Goal: Task Accomplishment & Management: Use online tool/utility

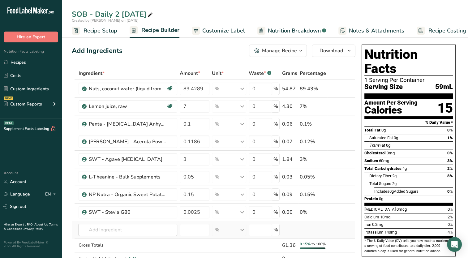
scroll to position [0, 3]
click at [99, 224] on input "text" at bounding box center [128, 230] width 99 height 12
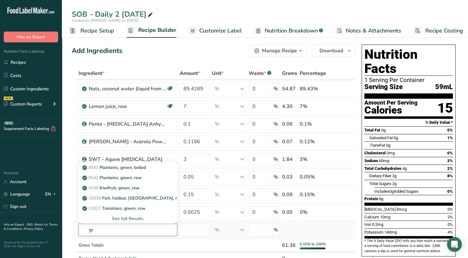
type input "g"
type input "caffeine"
click at [117, 218] on div "See full Results" at bounding box center [128, 218] width 89 height 6
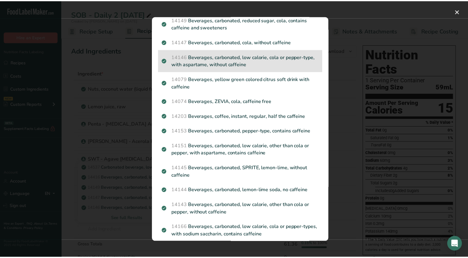
scroll to position [140, 0]
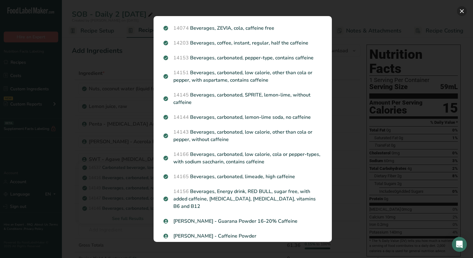
click at [461, 9] on button "Search results modal" at bounding box center [462, 11] width 10 height 10
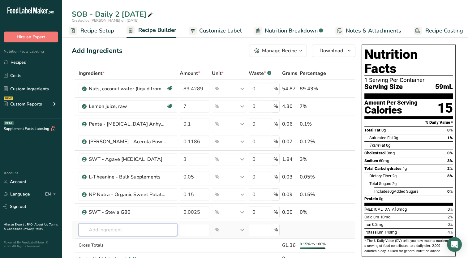
click at [146, 231] on input "text" at bounding box center [128, 230] width 99 height 12
click at [229, 246] on td at bounding box center [229, 246] width 36 height 14
click at [119, 236] on td "14537 Carbonated beverage, low calorie, other than cola or pepper, with sodium …" at bounding box center [127, 230] width 101 height 18
click at [118, 232] on input "text" at bounding box center [128, 230] width 99 height 12
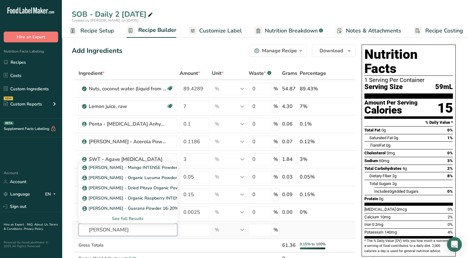
type input "[PERSON_NAME]"
click at [128, 220] on div "See full Results" at bounding box center [128, 218] width 89 height 6
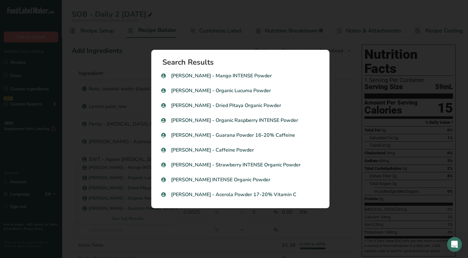
scroll to position [0, 0]
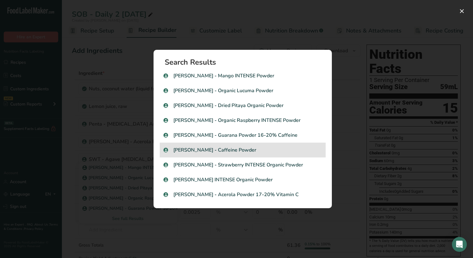
click at [247, 152] on p "[PERSON_NAME] - Caffeine Powder" at bounding box center [242, 149] width 158 height 7
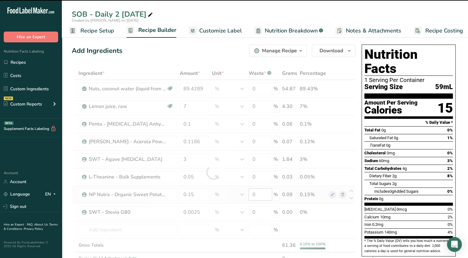
type input "0"
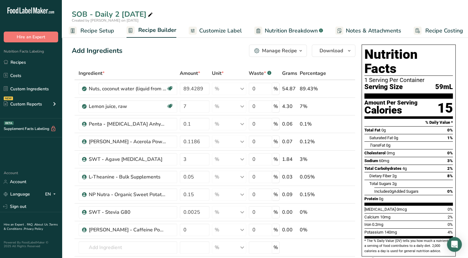
drag, startPoint x: 382, startPoint y: 217, endPoint x: 412, endPoint y: 219, distance: 30.7
click at [412, 228] on div "Potassium 140mg 4%" at bounding box center [408, 232] width 88 height 8
drag, startPoint x: 412, startPoint y: 219, endPoint x: 404, endPoint y: 219, distance: 8.7
click at [404, 228] on div "Potassium 140mg 4%" at bounding box center [408, 232] width 88 height 8
click at [400, 228] on div "Potassium 140mg 4%" at bounding box center [408, 232] width 88 height 8
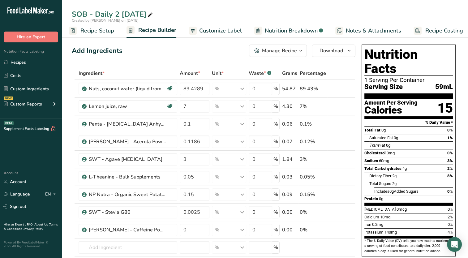
click at [393, 230] on span "140mg" at bounding box center [390, 232] width 12 height 5
click at [391, 228] on div "Potassium 140mg 4%" at bounding box center [408, 232] width 88 height 8
click at [394, 221] on section "[MEDICAL_DATA] 0mcg 0% Calcium 10mg 2% Iron 0.2mg 0% Potassium 140mg 4%" at bounding box center [408, 221] width 88 height 33
drag, startPoint x: 406, startPoint y: 222, endPoint x: 409, endPoint y: 222, distance: 3.4
click at [409, 222] on section "[MEDICAL_DATA] 0mcg 0% Calcium 10mg 2% Iron 0.2mg 0% Potassium 140mg 4%" at bounding box center [408, 221] width 88 height 33
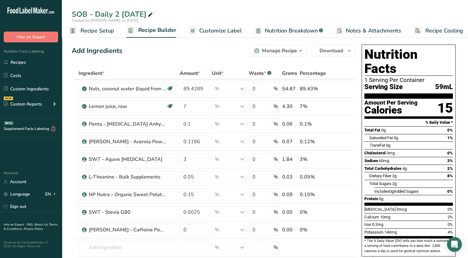
drag, startPoint x: 409, startPoint y: 222, endPoint x: 398, endPoint y: 220, distance: 11.0
click at [398, 228] on div "Potassium 140mg 4%" at bounding box center [408, 232] width 88 height 8
click at [395, 228] on div "Potassium 140mg 4%" at bounding box center [408, 232] width 88 height 8
click at [274, 31] on span "Nutrition Breakdown" at bounding box center [291, 31] width 53 height 8
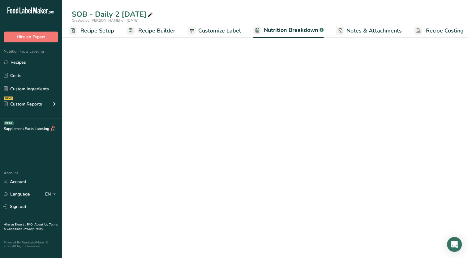
scroll to position [0, 8]
select select "Calories"
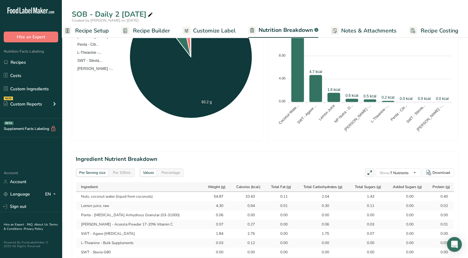
scroll to position [217, 0]
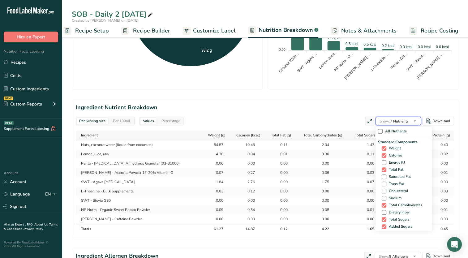
click at [410, 119] on button "Show: 7 Nutrients" at bounding box center [397, 121] width 45 height 9
click at [395, 198] on span "Sodium" at bounding box center [393, 198] width 15 height 5
click at [386, 198] on input "Sodium" at bounding box center [384, 198] width 4 height 4
checkbox input "true"
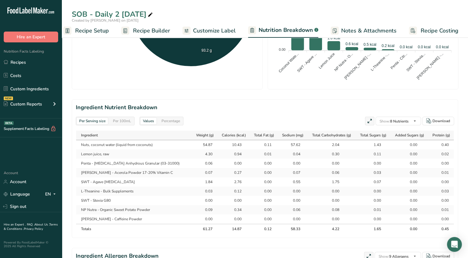
click at [318, 109] on h2 "Ingredient Nutrient Breakdown" at bounding box center [265, 107] width 378 height 8
click at [291, 144] on div "57.62" at bounding box center [292, 145] width 15 height 6
click at [290, 187] on td "0.00" at bounding box center [292, 191] width 29 height 9
click at [290, 183] on div "0.55" at bounding box center [292, 182] width 15 height 6
click at [147, 32] on span "Recipe Builder" at bounding box center [151, 31] width 37 height 8
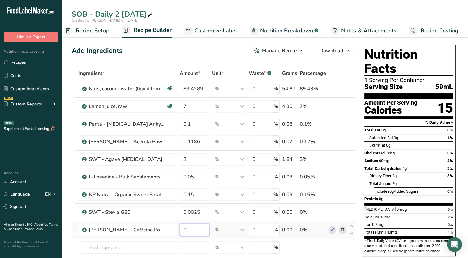
click at [187, 229] on input "0" at bounding box center [195, 230] width 30 height 12
type input "0.001"
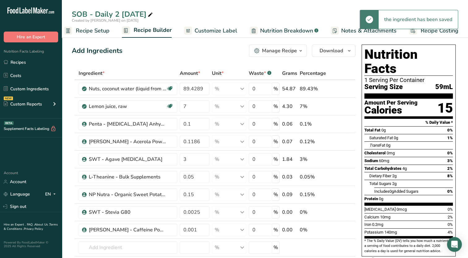
click at [265, 28] on span "Nutrition Breakdown" at bounding box center [286, 31] width 53 height 8
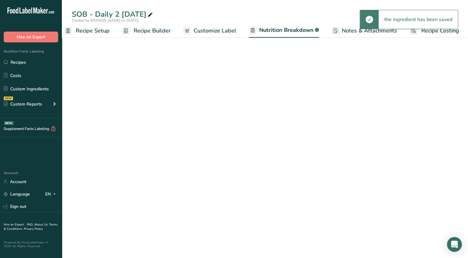
scroll to position [0, 8]
select select "Calories"
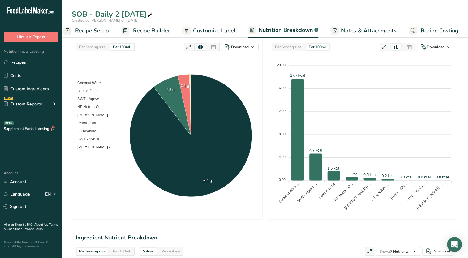
scroll to position [186, 0]
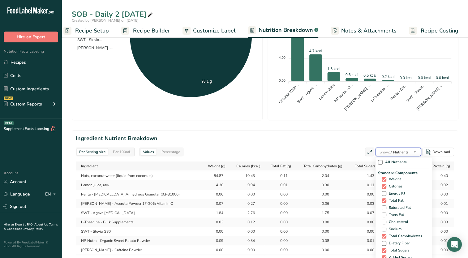
click at [407, 153] on span "Show: 7 Nutrients" at bounding box center [394, 152] width 29 height 5
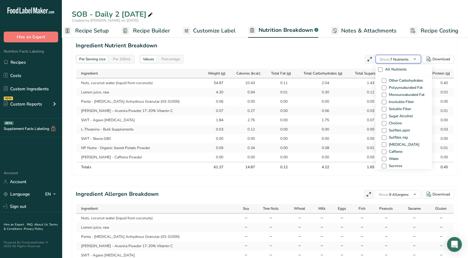
scroll to position [371, 0]
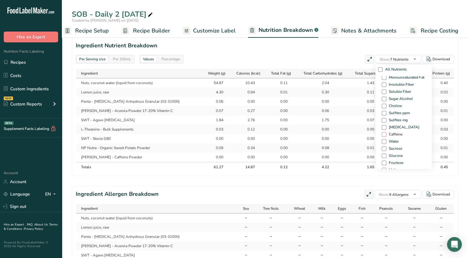
click at [383, 134] on span at bounding box center [384, 134] width 5 height 5
click at [383, 134] on input "Caffeine" at bounding box center [384, 134] width 4 height 4
checkbox input "true"
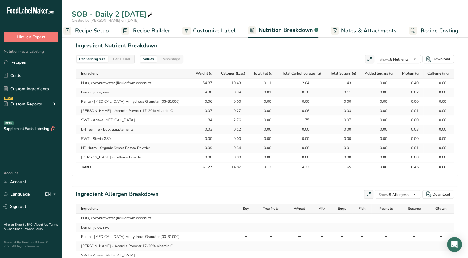
click at [289, 52] on section "Ingredient Nutrient Breakdown Per Serving size Per 100mL Values Percentage Show…" at bounding box center [265, 106] width 386 height 139
click at [147, 28] on span "Recipe Builder" at bounding box center [151, 31] width 37 height 8
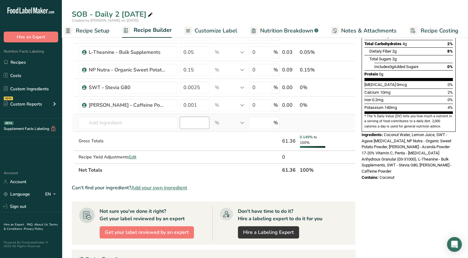
scroll to position [124, 0]
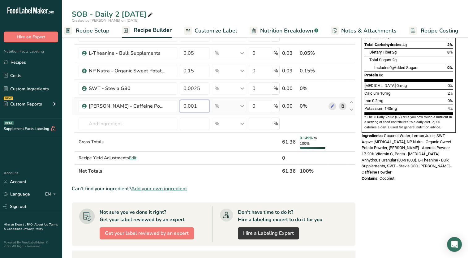
drag, startPoint x: 198, startPoint y: 105, endPoint x: 189, endPoint y: 107, distance: 8.7
click at [189, 107] on input "0.001" at bounding box center [195, 106] width 30 height 12
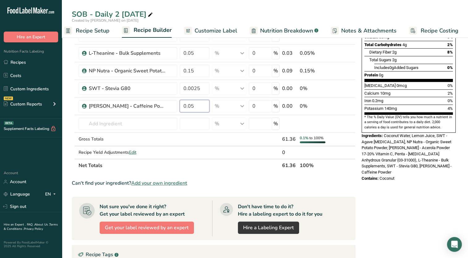
type input "0.05"
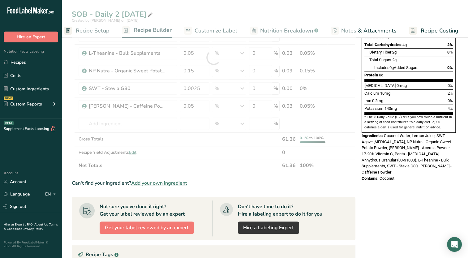
click at [381, 171] on div "Nutrition Facts 1 Serving Per Container Serving Size 59mL Amount Per Serving Ca…" at bounding box center [408, 157] width 99 height 479
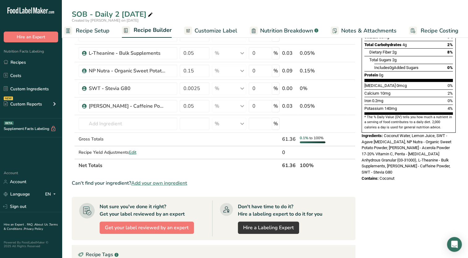
click at [268, 31] on span "Nutrition Breakdown" at bounding box center [286, 31] width 53 height 8
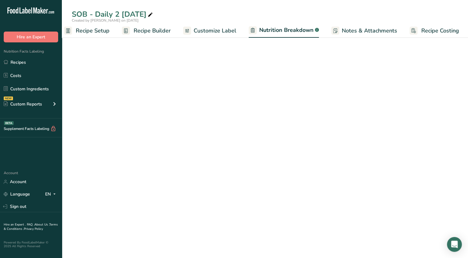
scroll to position [0, 8]
select select "Calories"
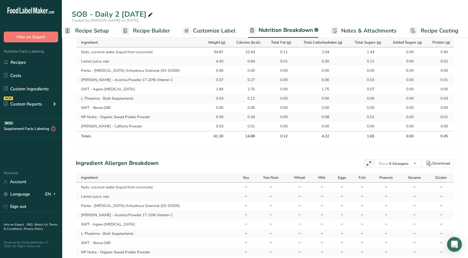
scroll to position [278, 0]
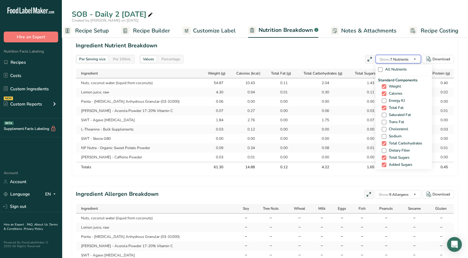
click at [416, 56] on icon "button" at bounding box center [414, 59] width 5 height 8
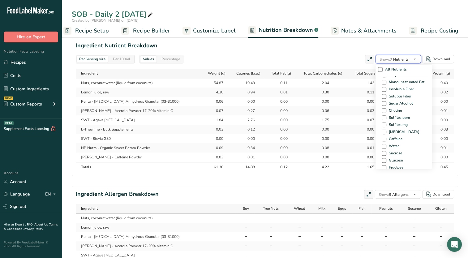
scroll to position [367, 0]
click at [382, 138] on span at bounding box center [384, 138] width 5 height 5
click at [382, 138] on input "Caffeine" at bounding box center [384, 139] width 4 height 4
checkbox input "true"
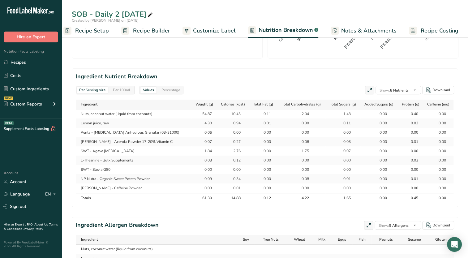
scroll to position [0, 0]
click at [144, 35] on link "Recipe Builder" at bounding box center [145, 31] width 49 height 14
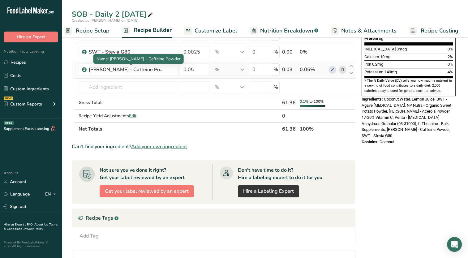
scroll to position [124, 0]
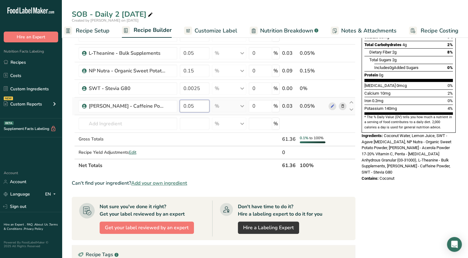
drag, startPoint x: 186, startPoint y: 105, endPoint x: 207, endPoint y: 105, distance: 21.1
click at [207, 105] on input "0.05" at bounding box center [195, 106] width 30 height 12
type input "0.1"
click at [404, 181] on div "Nutrition Facts 1 Serving Per Container Serving Size 59mL Amount Per Serving Ca…" at bounding box center [408, 157] width 99 height 479
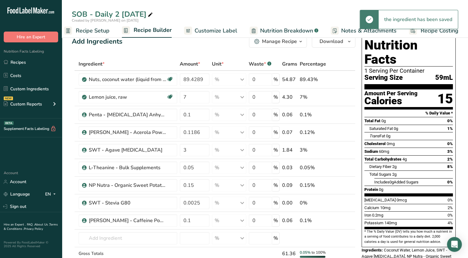
scroll to position [0, 0]
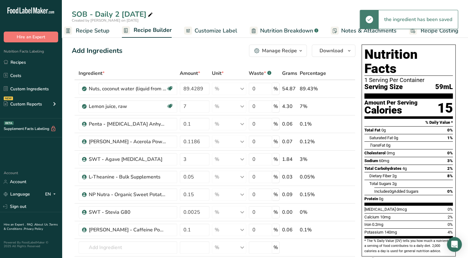
click at [232, 28] on span "Customize Label" at bounding box center [216, 31] width 43 height 8
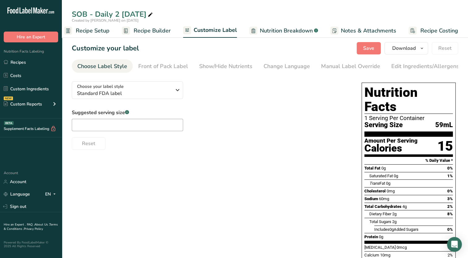
click at [270, 32] on span "Nutrition Breakdown" at bounding box center [286, 31] width 53 height 8
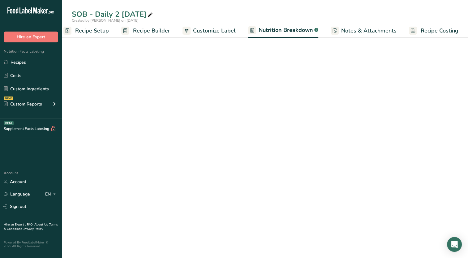
select select "Calories"
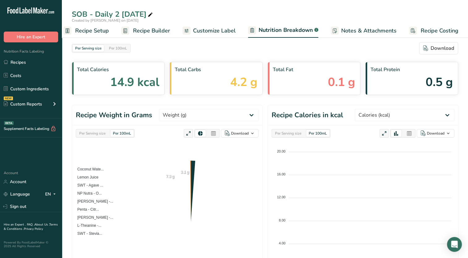
click at [212, 31] on span "Customize Label" at bounding box center [214, 31] width 43 height 8
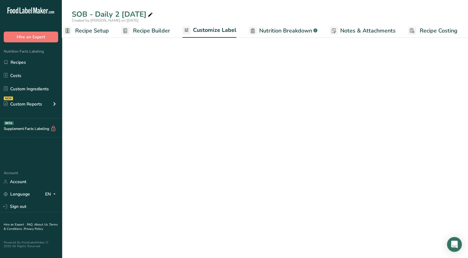
scroll to position [0, 8]
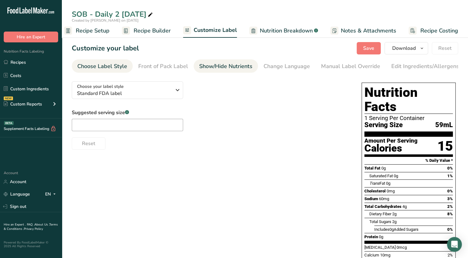
click at [234, 63] on div "Show/Hide Nutrients" at bounding box center [225, 66] width 53 height 8
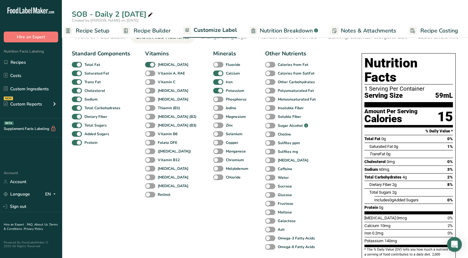
scroll to position [31, 0]
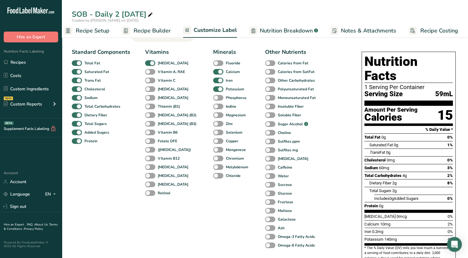
drag, startPoint x: 264, startPoint y: 168, endPoint x: 276, endPoint y: 167, distance: 12.1
click at [266, 167] on label "Caffeine" at bounding box center [278, 168] width 27 height 6
click at [266, 167] on input "Caffeine" at bounding box center [267, 167] width 4 height 4
checkbox input "true"
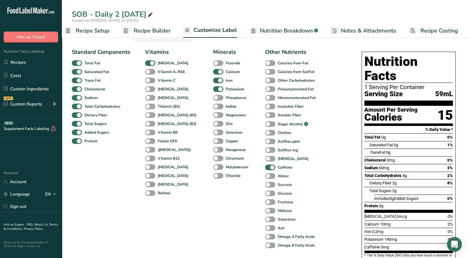
click at [329, 92] on div "Standard Components Total Fat Saturated Fat Trans Fat [MEDICAL_DATA] Sodium Tot…" at bounding box center [210, 183] width 277 height 277
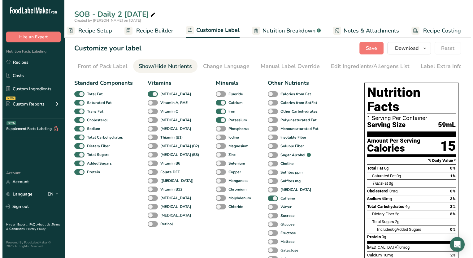
scroll to position [0, 0]
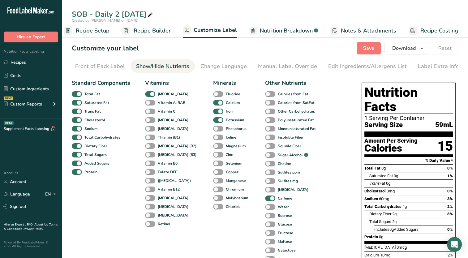
click at [134, 33] on span "Recipe Builder" at bounding box center [152, 31] width 37 height 8
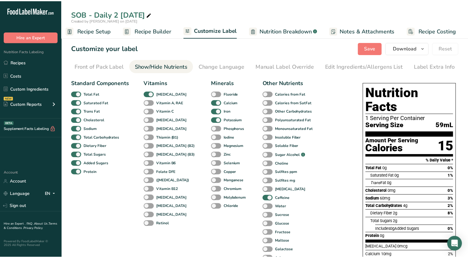
scroll to position [0, 3]
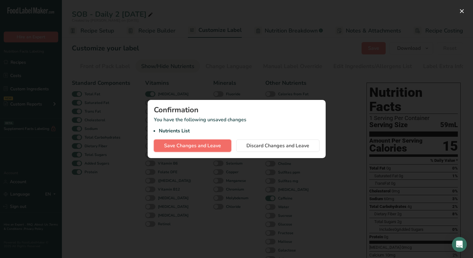
click at [216, 144] on span "Save Changes and Leave" at bounding box center [192, 145] width 57 height 7
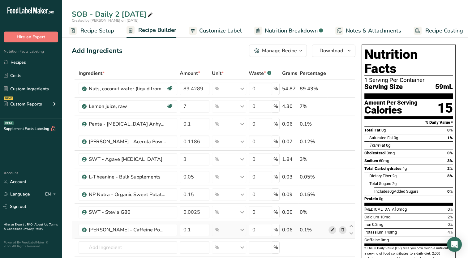
click at [330, 230] on icon at bounding box center [332, 230] width 4 height 6
click at [343, 231] on icon at bounding box center [342, 230] width 4 height 6
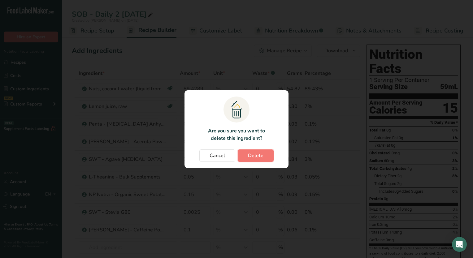
click at [253, 153] on span "Delete" at bounding box center [255, 155] width 15 height 7
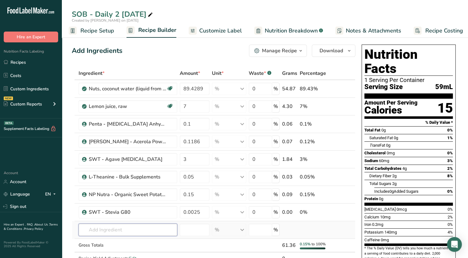
click at [124, 229] on input "text" at bounding box center [128, 230] width 99 height 12
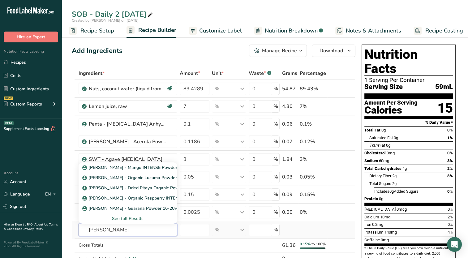
type input "[PERSON_NAME]"
click at [113, 217] on div "See full Results" at bounding box center [128, 218] width 89 height 6
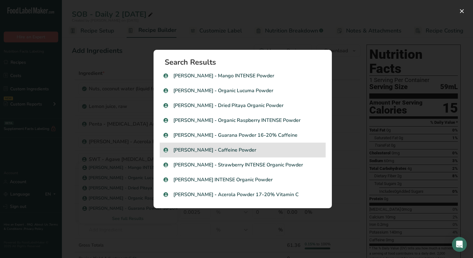
click at [221, 148] on p "[PERSON_NAME] - Caffeine Powder" at bounding box center [242, 149] width 158 height 7
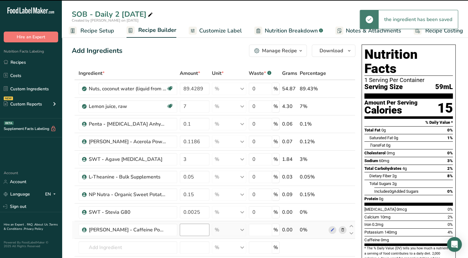
type input "0"
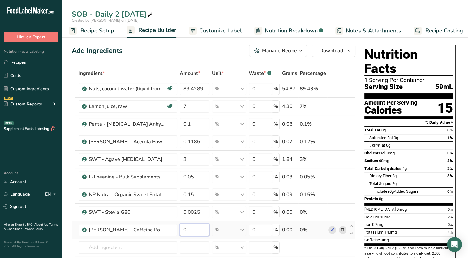
click at [200, 232] on input "0" at bounding box center [195, 230] width 30 height 12
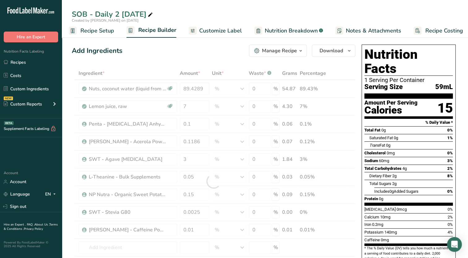
click at [235, 53] on div "Add Ingredients Manage Recipe Delete Recipe Duplicate Recipe Scale Recipe Save …" at bounding box center [214, 51] width 284 height 12
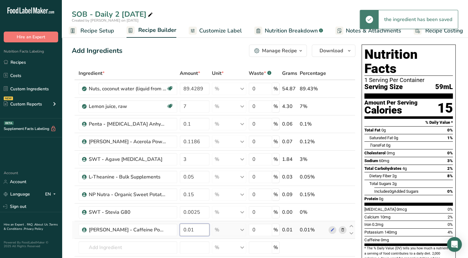
drag, startPoint x: 191, startPoint y: 230, endPoint x: 187, endPoint y: 230, distance: 4.3
click at [186, 230] on input "0.01" at bounding box center [195, 230] width 30 height 12
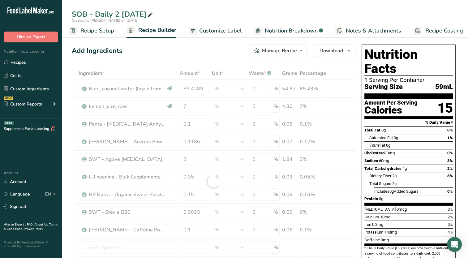
click at [206, 54] on div "Add Ingredients Manage Recipe Delete Recipe Duplicate Recipe Scale Recipe Save …" at bounding box center [214, 51] width 284 height 12
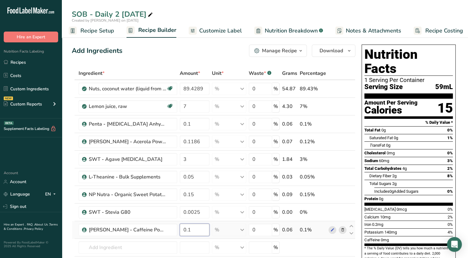
drag, startPoint x: 193, startPoint y: 231, endPoint x: 190, endPoint y: 234, distance: 4.2
click at [190, 234] on input "0.1" at bounding box center [195, 230] width 30 height 12
drag, startPoint x: 190, startPoint y: 228, endPoint x: 171, endPoint y: 229, distance: 18.9
click at [171, 229] on tr "[PERSON_NAME] - Caffeine Powder 0.1 % Weight Units g kg mg See more Volume Unit…" at bounding box center [213, 230] width 283 height 18
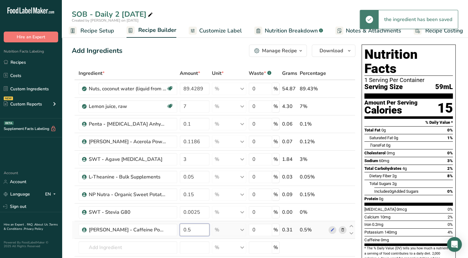
click at [200, 230] on input "0.5" at bounding box center [195, 230] width 30 height 12
drag, startPoint x: 195, startPoint y: 229, endPoint x: 166, endPoint y: 234, distance: 29.0
click at [166, 234] on tr "[PERSON_NAME] - Caffeine Powder 0.5 % Weight Units g kg mg See more Volume Unit…" at bounding box center [213, 230] width 283 height 18
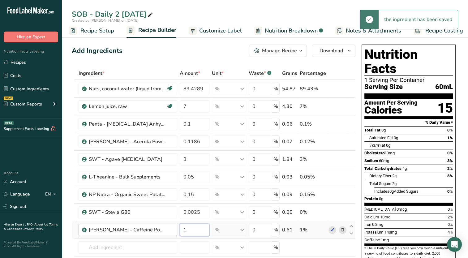
drag, startPoint x: 204, startPoint y: 232, endPoint x: 176, endPoint y: 234, distance: 28.6
click at [176, 234] on tr "[PERSON_NAME] - Caffeine Powder 1 % Weight Units g kg mg See more Volume Units …" at bounding box center [213, 230] width 283 height 18
type input "5"
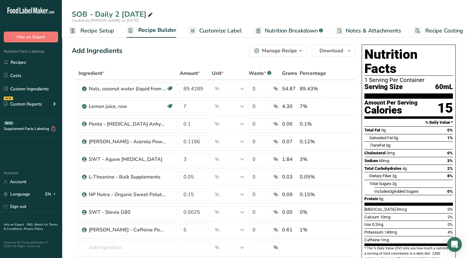
click at [190, 50] on div "Add Ingredients Manage Recipe Delete Recipe Duplicate Recipe Scale Recipe Save …" at bounding box center [214, 51] width 284 height 12
click at [198, 229] on input "5" at bounding box center [195, 230] width 30 height 12
click at [334, 230] on div "Ingredient * Amount * Unit * Waste * .a-a{fill:#347362;}.b-a{fill:#fff;} Grams …" at bounding box center [214, 184] width 284 height 234
click at [332, 228] on icon at bounding box center [332, 230] width 4 height 6
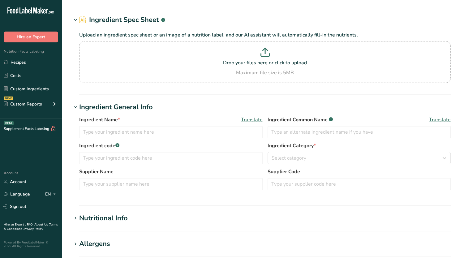
type input "[PERSON_NAME] - Caffeine Powder"
type input "100"
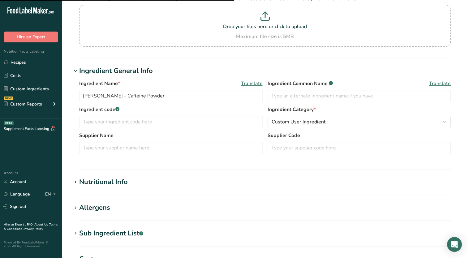
scroll to position [124, 0]
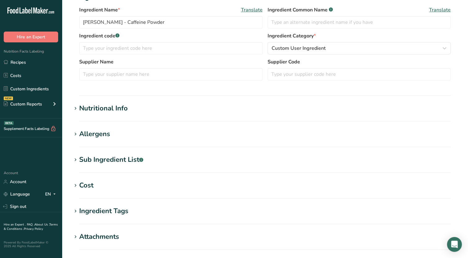
click at [72, 109] on span at bounding box center [75, 108] width 7 height 7
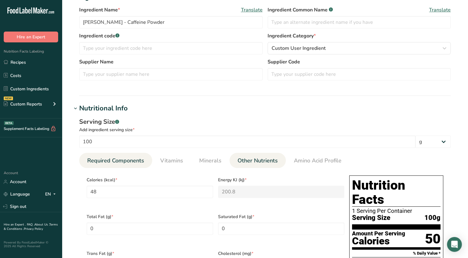
click at [257, 158] on span "Other Nutrients" at bounding box center [258, 161] width 40 height 8
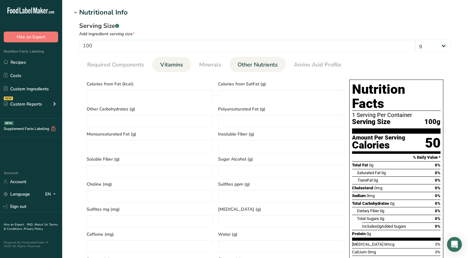
scroll to position [217, 0]
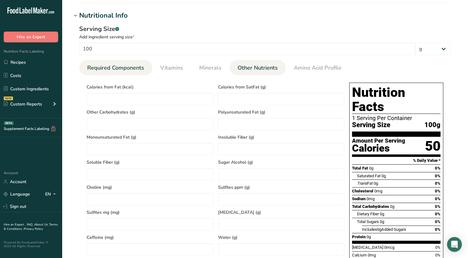
click at [132, 64] on span "Required Components" at bounding box center [115, 68] width 57 height 8
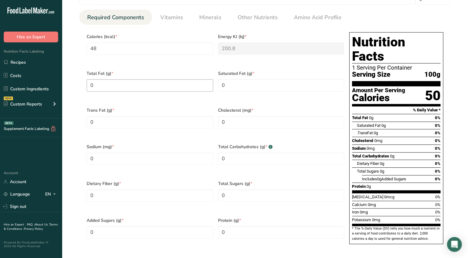
scroll to position [247, 0]
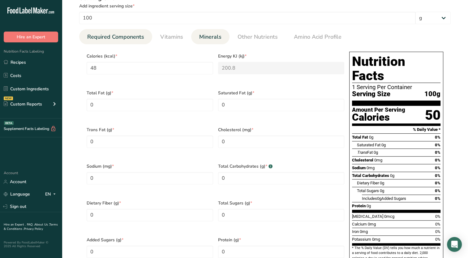
drag, startPoint x: 204, startPoint y: 34, endPoint x: 207, endPoint y: 37, distance: 4.6
click at [204, 34] on span "Minerals" at bounding box center [210, 37] width 22 height 8
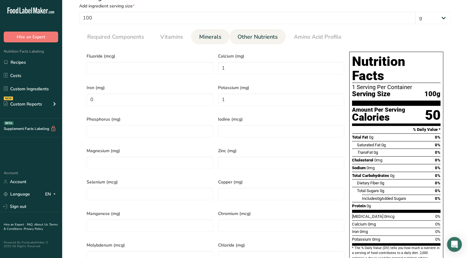
click at [251, 39] on span "Other Nutrients" at bounding box center [258, 37] width 40 height 8
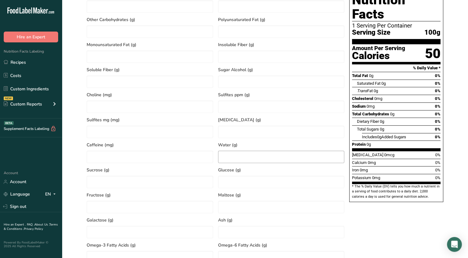
scroll to position [309, 0]
click at [137, 152] on input "number" at bounding box center [150, 156] width 127 height 12
type input "98.5"
click at [357, 160] on span "Calcium" at bounding box center [359, 162] width 15 height 5
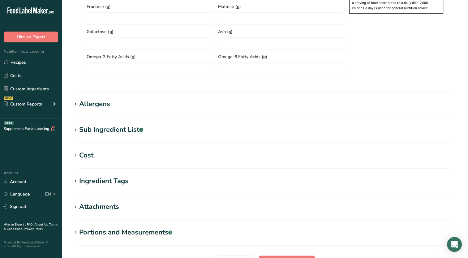
scroll to position [560, 0]
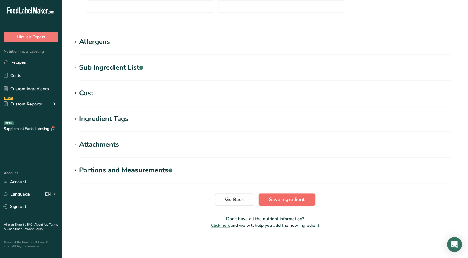
click at [287, 202] on span "Save ingredient" at bounding box center [287, 199] width 36 height 7
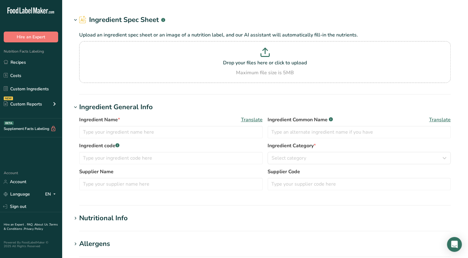
type input "[PERSON_NAME] - Caffeine Powder"
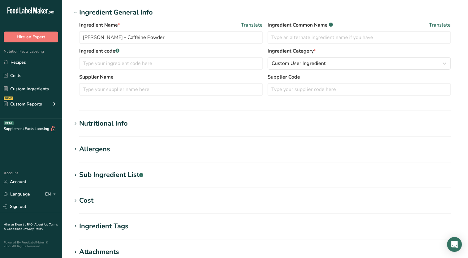
scroll to position [124, 0]
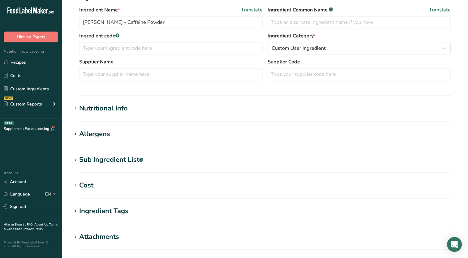
click at [75, 108] on icon at bounding box center [76, 108] width 6 height 9
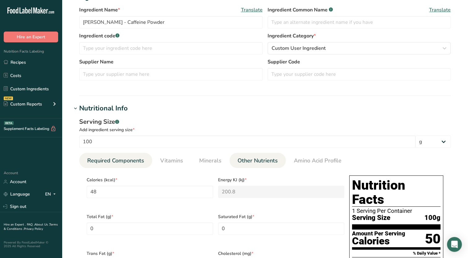
click at [260, 159] on span "Other Nutrients" at bounding box center [258, 161] width 40 height 8
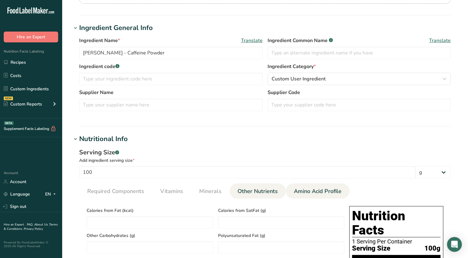
scroll to position [93, 0]
click at [366, 186] on ul "Required Components Vitamins Minerals Other Nutrients Amino Acid Profile" at bounding box center [264, 191] width 371 height 15
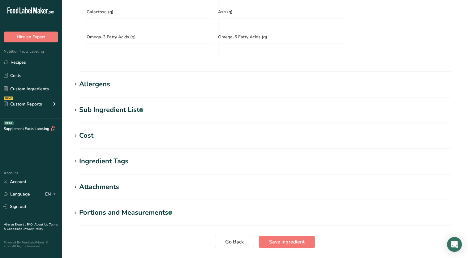
scroll to position [560, 0]
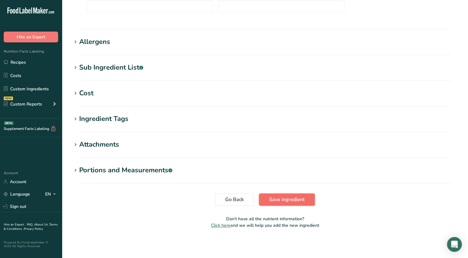
click at [281, 200] on span "Save ingredient" at bounding box center [287, 199] width 36 height 7
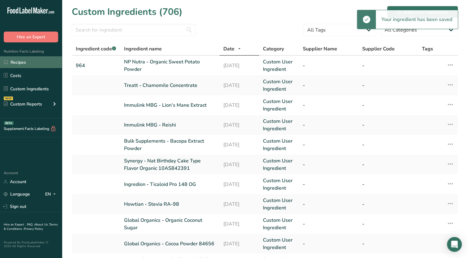
click at [26, 64] on link "Recipes" at bounding box center [31, 62] width 62 height 12
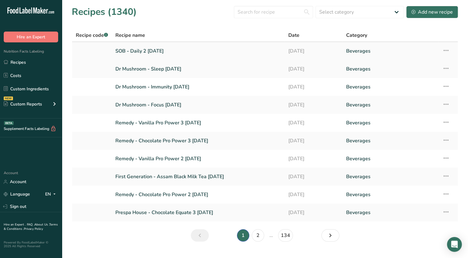
click at [174, 52] on link "SOB - Daily 2 [DATE]" at bounding box center [197, 51] width 165 height 13
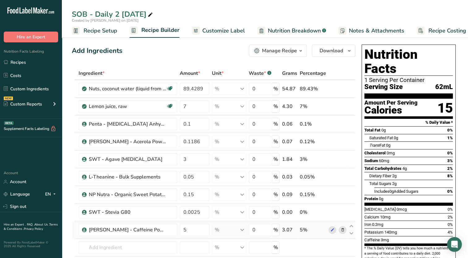
click at [190, 222] on td "5" at bounding box center [194, 230] width 32 height 18
drag, startPoint x: 193, startPoint y: 230, endPoint x: 179, endPoint y: 241, distance: 17.3
click at [179, 241] on tbody "Nuts, coconut water (liquid from coconuts) Dairy free Gluten free Vegan Vegetar…" at bounding box center [213, 184] width 283 height 208
drag, startPoint x: 191, startPoint y: 228, endPoint x: 181, endPoint y: 234, distance: 12.1
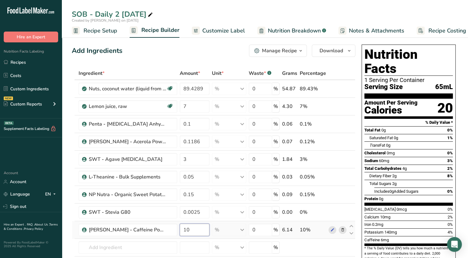
click at [181, 234] on input "10" at bounding box center [195, 230] width 30 height 12
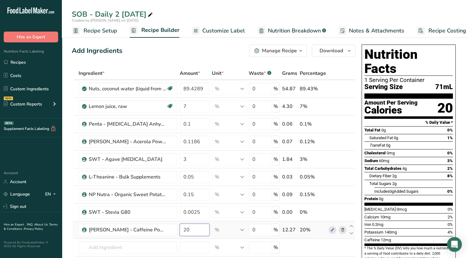
drag, startPoint x: 191, startPoint y: 232, endPoint x: 178, endPoint y: 236, distance: 13.8
click at [178, 236] on td "20" at bounding box center [194, 230] width 32 height 18
drag, startPoint x: 192, startPoint y: 227, endPoint x: 174, endPoint y: 235, distance: 19.1
click at [174, 235] on tr "Vita Forte - Caffeine Powder 50 % Weight Units g kg mg See more Volume Units l …" at bounding box center [213, 230] width 283 height 18
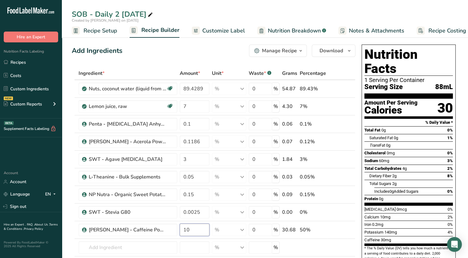
type input "10"
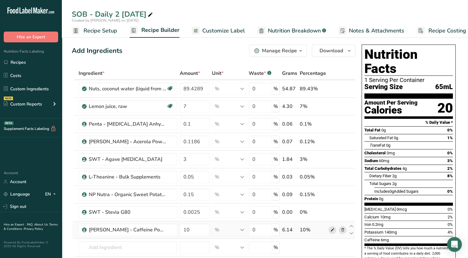
click at [333, 230] on icon at bounding box center [332, 230] width 4 height 6
click at [342, 231] on icon at bounding box center [342, 230] width 4 height 6
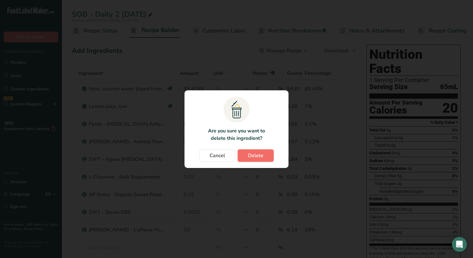
click at [259, 158] on span "Delete" at bounding box center [255, 155] width 15 height 7
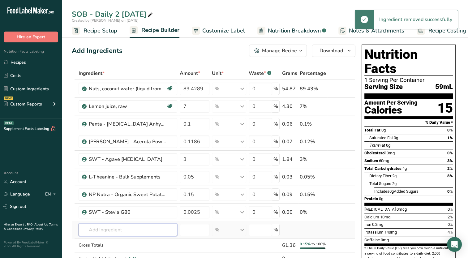
drag, startPoint x: 139, startPoint y: 231, endPoint x: 142, endPoint y: 228, distance: 3.9
click at [140, 231] on input "text" at bounding box center [128, 230] width 99 height 12
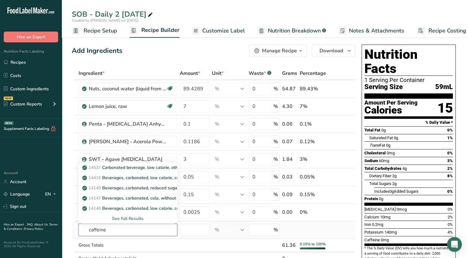
type input "caffeine"
click at [134, 216] on div "See full Results" at bounding box center [128, 218] width 89 height 6
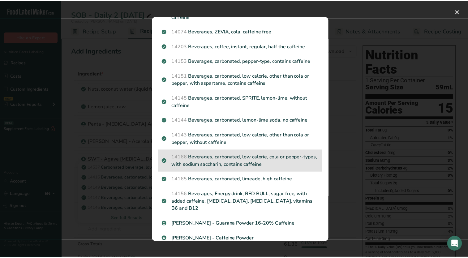
scroll to position [140, 0]
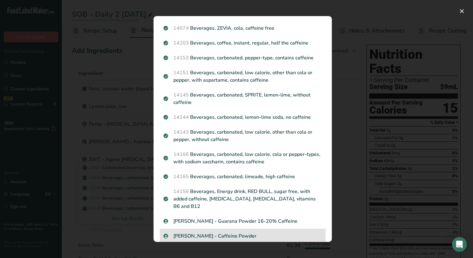
click at [233, 232] on p "[PERSON_NAME] - Caffeine Powder" at bounding box center [242, 235] width 158 height 7
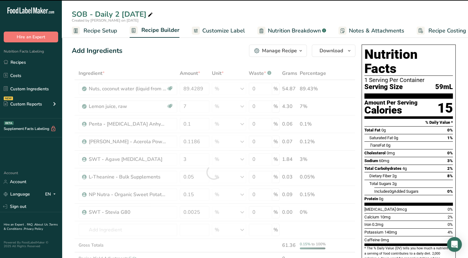
type input "0"
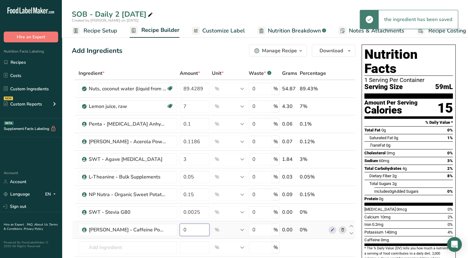
click at [204, 235] on input "0" at bounding box center [195, 230] width 30 height 12
drag, startPoint x: 188, startPoint y: 230, endPoint x: 199, endPoint y: 230, distance: 10.2
click at [199, 230] on input "0.01" at bounding box center [195, 230] width 30 height 12
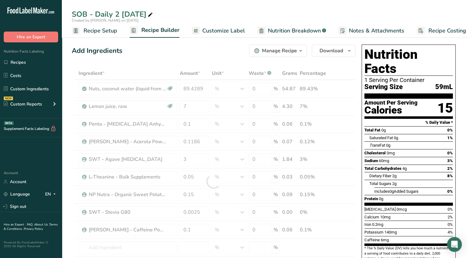
click at [170, 56] on div "Add Ingredients Manage Recipe Delete Recipe Duplicate Recipe Scale Recipe Save …" at bounding box center [214, 51] width 284 height 12
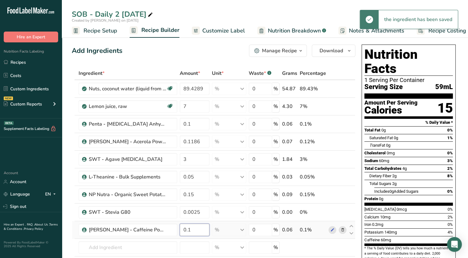
click at [199, 228] on input "0.1" at bounding box center [195, 230] width 30 height 12
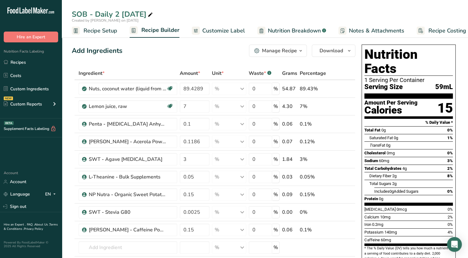
click at [194, 51] on div "Add Ingredients Manage Recipe Delete Recipe Duplicate Recipe Scale Recipe Save …" at bounding box center [214, 51] width 284 height 12
drag, startPoint x: 195, startPoint y: 229, endPoint x: 191, endPoint y: 233, distance: 5.7
click at [191, 233] on input "0.15" at bounding box center [195, 230] width 30 height 12
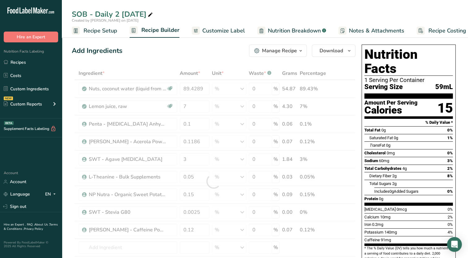
click at [210, 55] on div "Add Ingredients Manage Recipe Delete Recipe Duplicate Recipe Scale Recipe Save …" at bounding box center [214, 51] width 284 height 12
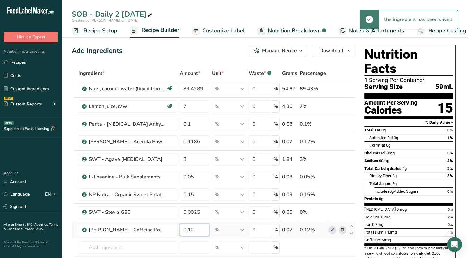
click at [195, 232] on input "0.12" at bounding box center [195, 230] width 30 height 12
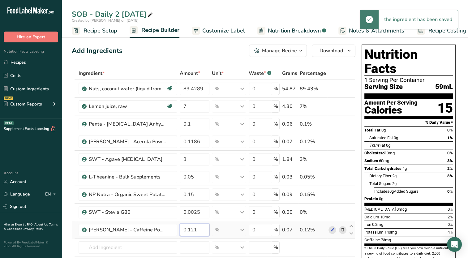
click at [200, 231] on input "0.121" at bounding box center [195, 230] width 30 height 12
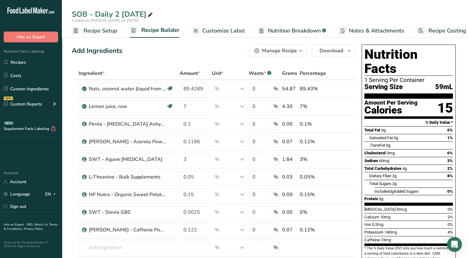
click at [225, 53] on div "Add Ingredients Manage Recipe Delete Recipe Duplicate Recipe Scale Recipe Save …" at bounding box center [214, 51] width 284 height 12
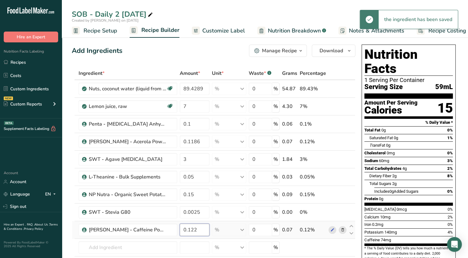
drag, startPoint x: 193, startPoint y: 229, endPoint x: 209, endPoint y: 221, distance: 17.8
click at [209, 227] on input "0.122" at bounding box center [195, 230] width 30 height 12
drag, startPoint x: 192, startPoint y: 230, endPoint x: 214, endPoint y: 233, distance: 22.2
click at [214, 233] on tr "Vita Forte - Caffeine Powder 0.123 % Weight Units g kg mg See more Volume Units…" at bounding box center [213, 230] width 283 height 18
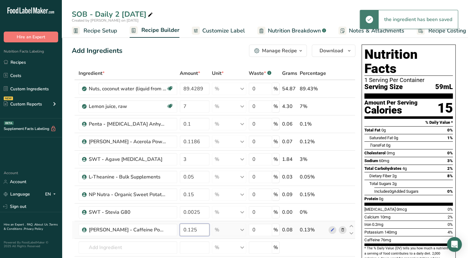
click at [196, 230] on input "0.125" at bounding box center [195, 230] width 30 height 12
click at [194, 230] on input "0.125" at bounding box center [195, 230] width 30 height 12
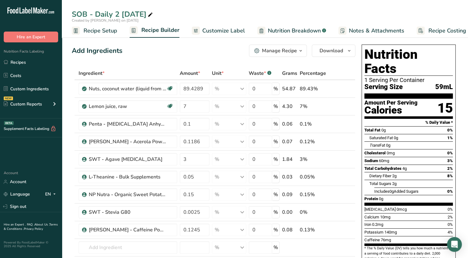
click at [163, 52] on div "Add Ingredients Manage Recipe Delete Recipe Duplicate Recipe Scale Recipe Save …" at bounding box center [214, 51] width 284 height 12
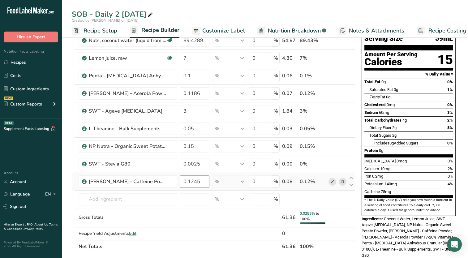
scroll to position [62, 0]
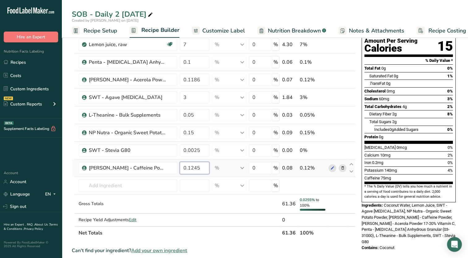
drag, startPoint x: 199, startPoint y: 166, endPoint x: 187, endPoint y: 168, distance: 12.4
click at [187, 168] on input "0.1245" at bounding box center [195, 168] width 30 height 12
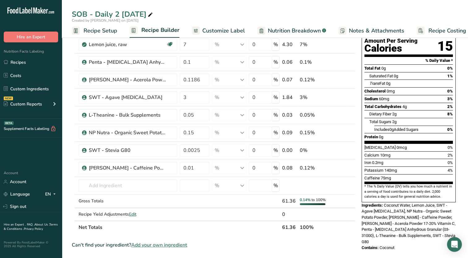
click at [369, 184] on section "* The % Daily Value (DV) tells you how much a nutrient in a serving of food con…" at bounding box center [408, 191] width 88 height 15
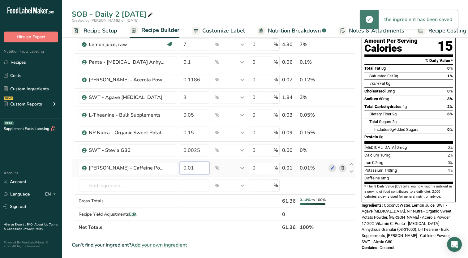
drag, startPoint x: 193, startPoint y: 166, endPoint x: 188, endPoint y: 171, distance: 6.8
click at [188, 171] on input "0.01" at bounding box center [195, 168] width 30 height 12
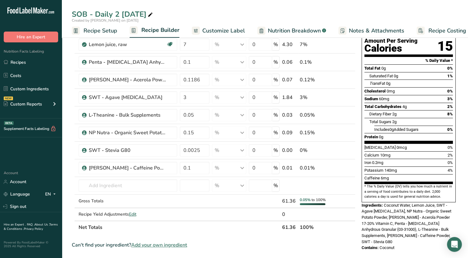
click at [421, 174] on div "Caffeine 6mg" at bounding box center [408, 178] width 88 height 8
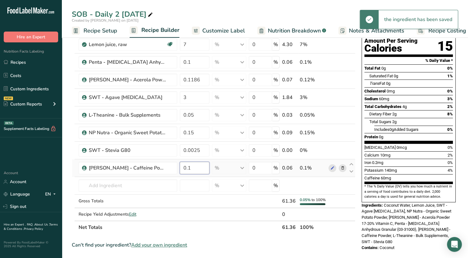
drag, startPoint x: 188, startPoint y: 166, endPoint x: 203, endPoint y: 168, distance: 15.5
click at [203, 169] on input "0.1" at bounding box center [195, 168] width 30 height 12
type input "5"
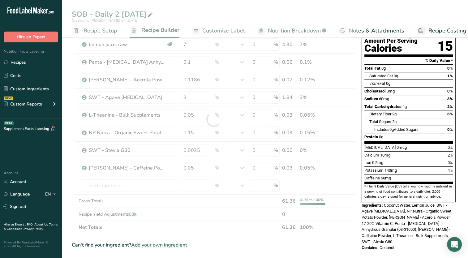
click at [368, 166] on div "Potassium 140mg 4%" at bounding box center [408, 170] width 88 height 8
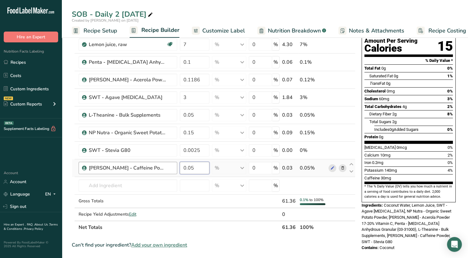
drag, startPoint x: 195, startPoint y: 166, endPoint x: 168, endPoint y: 173, distance: 27.7
click at [168, 173] on tr "Vita Forte - Caffeine Powder 0.05 % Weight Units g kg mg See more Volume Units …" at bounding box center [213, 168] width 283 height 18
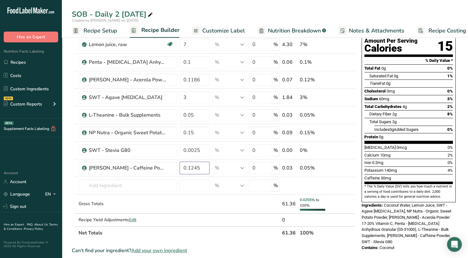
type input "0.1245"
click at [415, 174] on div "Caffeine 30mg" at bounding box center [408, 178] width 88 height 8
click at [403, 238] on div "Nutrition Facts 1 Serving Per Container Serving Size 59mL Amount Per Serving Ca…" at bounding box center [408, 222] width 99 height 485
click at [28, 59] on link "Recipes" at bounding box center [31, 62] width 62 height 12
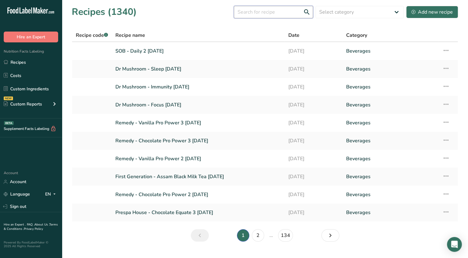
click at [259, 11] on input "text" at bounding box center [273, 12] width 79 height 12
click at [450, 67] on td "Recipe Setup Delete Recipe Duplicate Recipe Scale Recipe Save as Sub-Recipe .a-…" at bounding box center [448, 69] width 19 height 18
click at [448, 67] on icon at bounding box center [445, 68] width 7 height 11
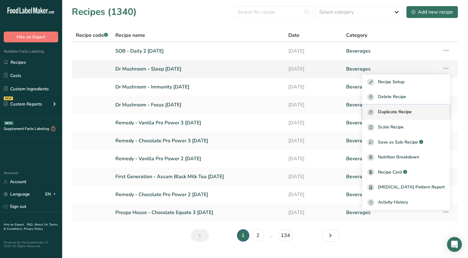
click at [408, 109] on span "Duplicate Recipe" at bounding box center [395, 112] width 34 height 7
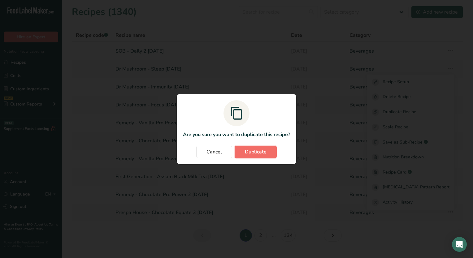
click at [254, 155] on button "Duplicate" at bounding box center [255, 152] width 42 height 12
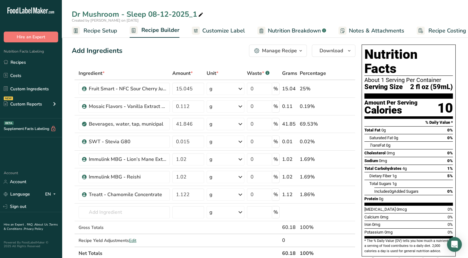
click at [199, 15] on icon at bounding box center [201, 15] width 6 height 9
type input "Dr Mushroom - Sleep 08-21-2025"
click at [228, 52] on div "Add Ingredients Manage Recipe Delete Recipe Duplicate Recipe Scale Recipe Save …" at bounding box center [214, 51] width 284 height 12
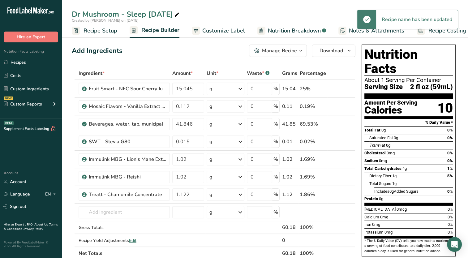
click at [223, 33] on span "Customize Label" at bounding box center [223, 31] width 43 height 8
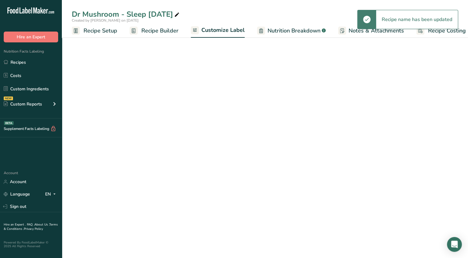
scroll to position [0, 8]
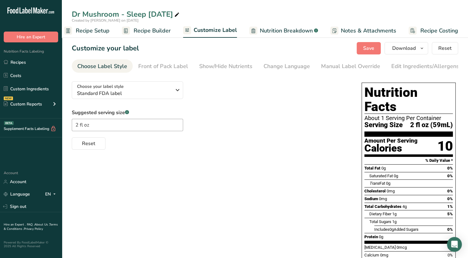
click at [268, 31] on span "Nutrition Breakdown" at bounding box center [286, 31] width 53 height 8
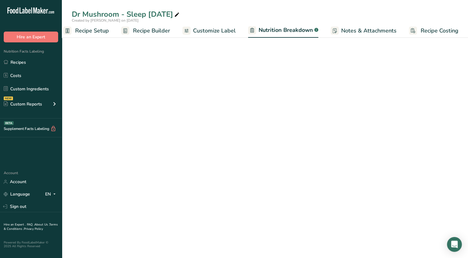
select select "Calories"
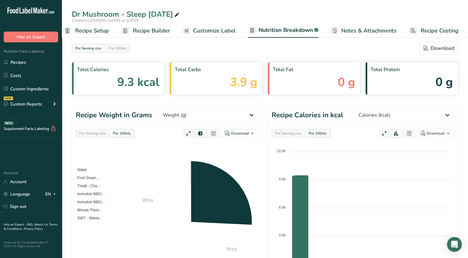
click at [234, 36] on link "Customize Label" at bounding box center [208, 31] width 53 height 14
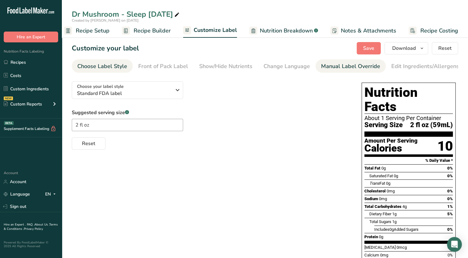
click at [323, 69] on div "Manual Label Override" at bounding box center [350, 66] width 59 height 8
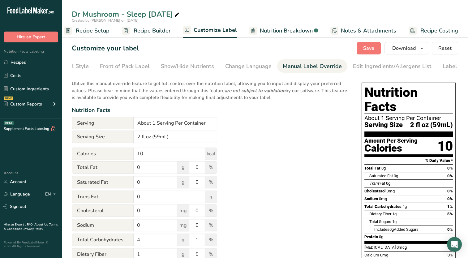
scroll to position [0, 63]
click at [220, 68] on div "Change Language" at bounding box center [223, 66] width 46 height 8
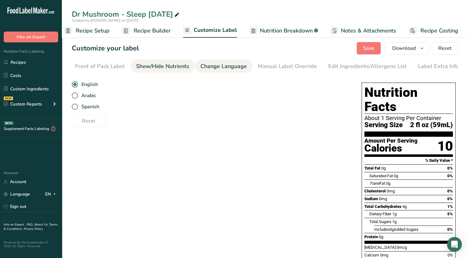
click at [169, 67] on div "Show/Hide Nutrients" at bounding box center [162, 66] width 53 height 8
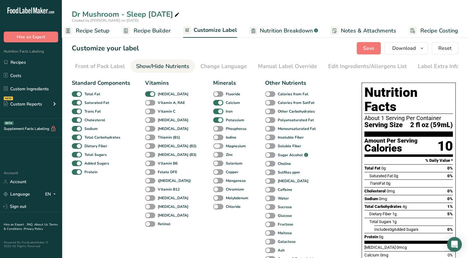
click at [213, 145] on span at bounding box center [218, 146] width 10 height 6
click at [213, 145] on input "Magnesium" at bounding box center [215, 146] width 4 height 4
checkbox input "true"
click at [367, 47] on span "Save" at bounding box center [368, 48] width 11 height 7
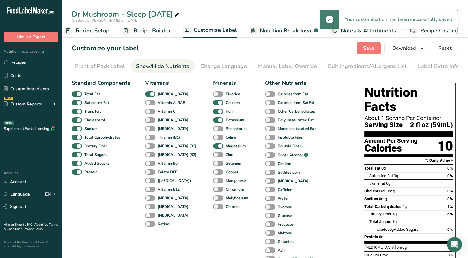
click at [144, 31] on span "Recipe Builder" at bounding box center [152, 31] width 37 height 8
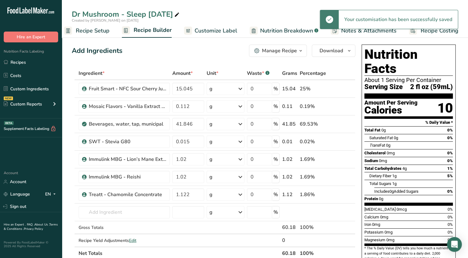
click at [92, 31] on span "Recipe Setup" at bounding box center [93, 31] width 34 height 8
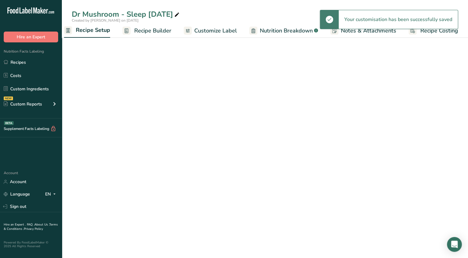
scroll to position [0, 2]
select select "22"
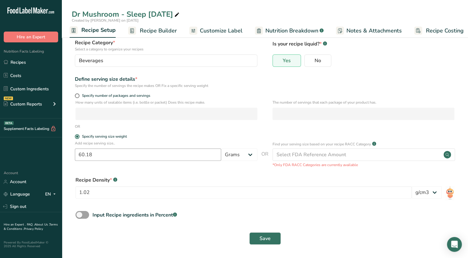
scroll to position [37, 0]
click at [80, 215] on span at bounding box center [82, 215] width 14 height 8
click at [79, 215] on input "Input Recipe ingredients in Percent .a-a{fill:#347362;}.b-a{fill:#fff;}" at bounding box center [77, 214] width 4 height 4
checkbox input "true"
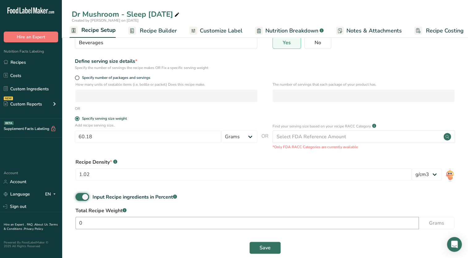
scroll to position [64, 0]
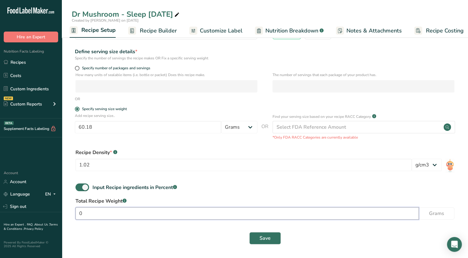
click at [115, 210] on input "0" at bounding box center [246, 213] width 343 height 12
type input "60.18"
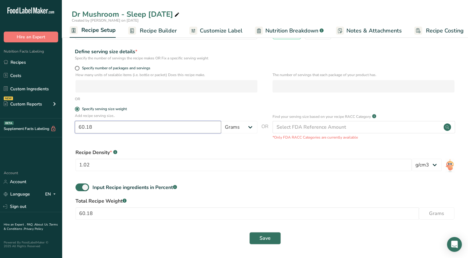
drag, startPoint x: 98, startPoint y: 125, endPoint x: 56, endPoint y: 129, distance: 42.9
click at [56, 129] on div ".a-20{fill:#fff;} Hire an Expert Nutrition Facts Labeling Recipes Costs Custom …" at bounding box center [234, 97] width 468 height 322
type input "60.18"
click at [169, 226] on form "Recipe name * Dr Mushroom - Sleep 08-21-2025 Recipe code .a-a{fill:#347362;}.b-…" at bounding box center [265, 115] width 386 height 268
click at [268, 237] on span "Save" at bounding box center [265, 237] width 11 height 7
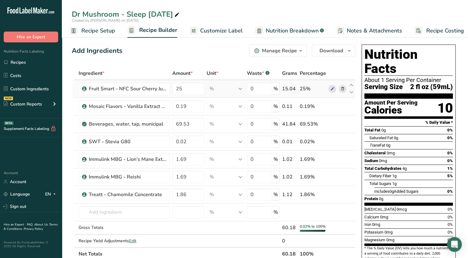
click at [339, 88] on span at bounding box center [342, 88] width 7 height 7
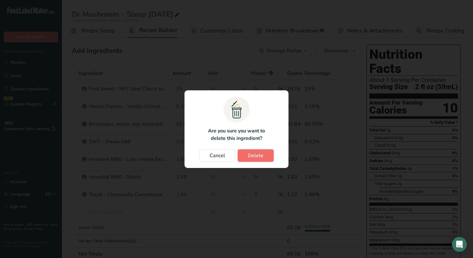
click at [238, 157] on button "Delete" at bounding box center [256, 155] width 36 height 12
type input "0.19"
type input "69.53"
type input "0.02"
type input "1.69"
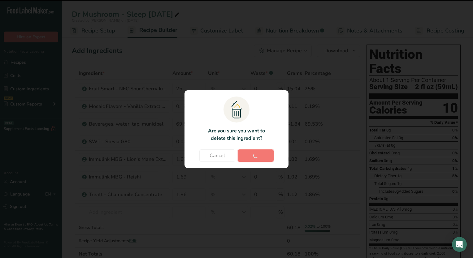
type input "1.86"
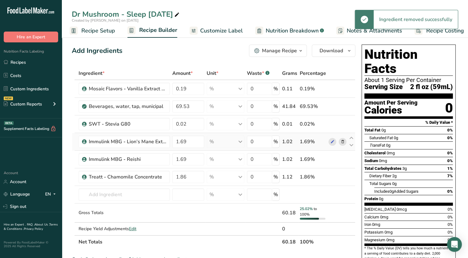
click at [344, 142] on icon at bounding box center [342, 142] width 4 height 6
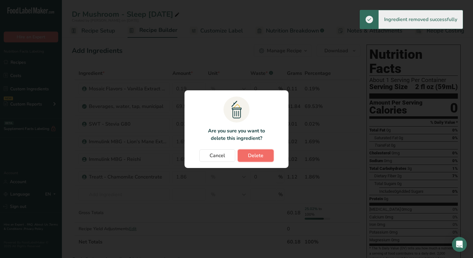
click at [271, 159] on button "Delete" at bounding box center [256, 155] width 36 height 12
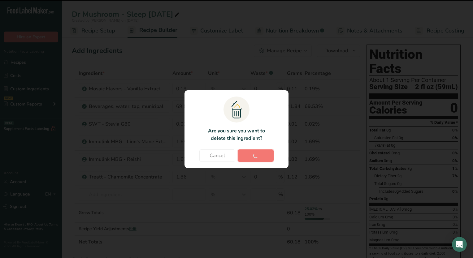
type input "1.86"
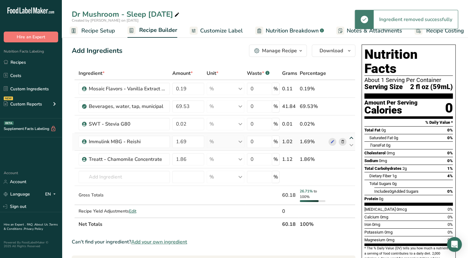
click at [353, 138] on icon at bounding box center [351, 138] width 7 height 5
type input "1.69"
type input "0.02"
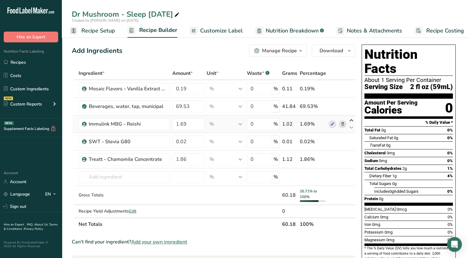
click at [350, 118] on icon at bounding box center [351, 120] width 7 height 5
type input "1.69"
type input "69.53"
click at [351, 103] on icon at bounding box center [351, 103] width 7 height 5
type input "1.69"
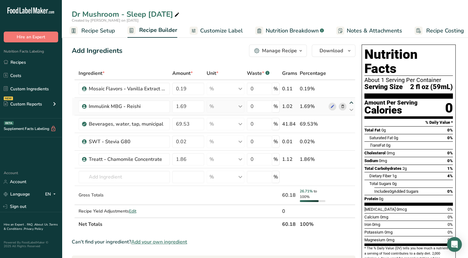
type input "0.19"
drag, startPoint x: 186, startPoint y: 89, endPoint x: 170, endPoint y: 89, distance: 16.1
click at [170, 90] on tr "Immulink MBG - Reishi 1.69 % Weight Units g kg mg See more Volume Units l Volum…" at bounding box center [213, 89] width 283 height 18
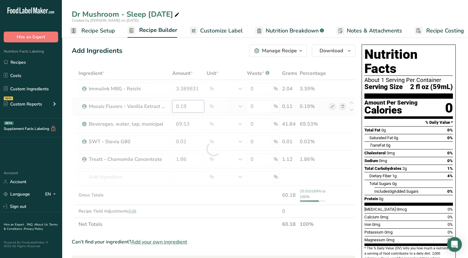
click at [198, 108] on div "Ingredient * Amount * Unit * Waste * .a-a{fill:#347362;}.b-a{fill:#fff;} Grams …" at bounding box center [214, 149] width 284 height 164
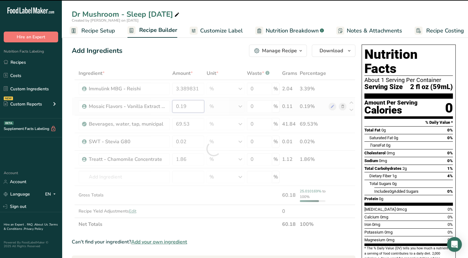
type input "3.3898"
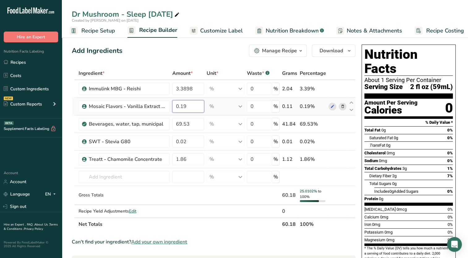
drag, startPoint x: 183, startPoint y: 105, endPoint x: 187, endPoint y: 105, distance: 4.1
click at [187, 107] on input "0.19" at bounding box center [188, 106] width 32 height 12
click at [194, 127] on div "Ingredient * Amount * Unit * Waste * .a-a{fill:#347362;}.b-a{fill:#fff;} Grams …" at bounding box center [214, 149] width 284 height 164
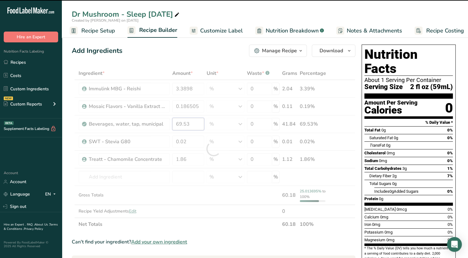
type input "0.1865"
click at [187, 160] on div "Ingredient * Amount * Unit * Waste * .a-a{fill:#347362;}.b-a{fill:#fff;} Grams …" at bounding box center [214, 149] width 284 height 164
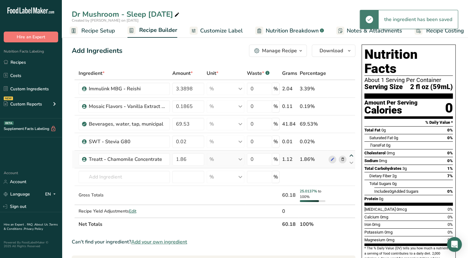
click at [353, 155] on div "Ingredient * Amount * Unit * Waste * .a-a{fill:#347362;}.b-a{fill:#fff;} Grams …" at bounding box center [214, 149] width 284 height 164
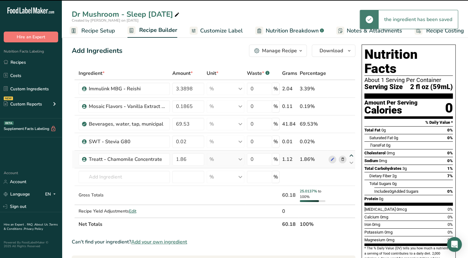
click at [349, 154] on icon at bounding box center [351, 155] width 7 height 5
type input "1.86"
type input "0.02"
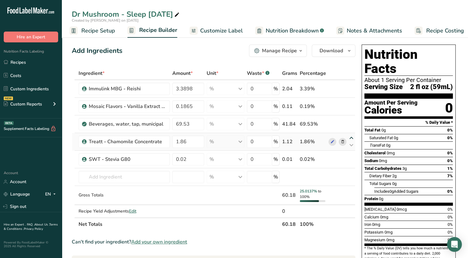
click at [350, 137] on icon at bounding box center [351, 138] width 7 height 5
type input "1.86"
type input "69.53"
click at [191, 122] on input "1.86" at bounding box center [188, 124] width 32 height 12
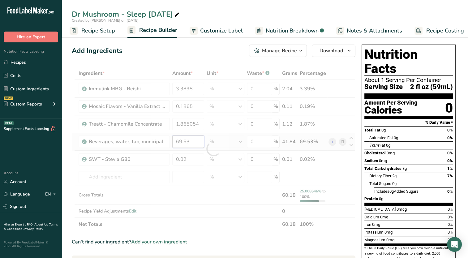
click at [195, 144] on div "Ingredient * Amount * Unit * Waste * .a-a{fill:#347362;}.b-a{fill:#fff;} Grams …" at bounding box center [214, 149] width 284 height 164
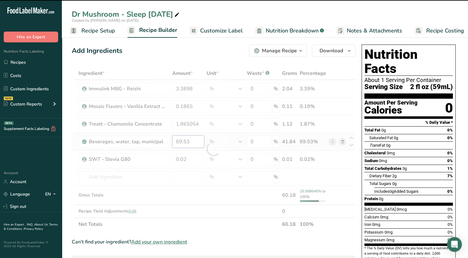
type input "1.8651"
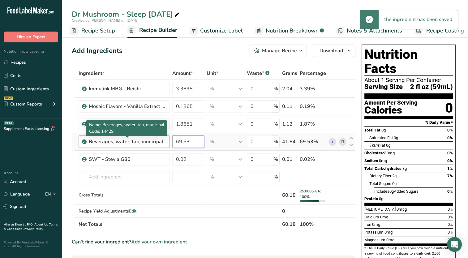
drag, startPoint x: 190, startPoint y: 142, endPoint x: 165, endPoint y: 144, distance: 25.1
click at [165, 144] on tr "Beverages, water, tap, municipal 69.53 % Portions 1 fl oz 1 bottle 8 fl oz 1 li…" at bounding box center [213, 142] width 283 height 18
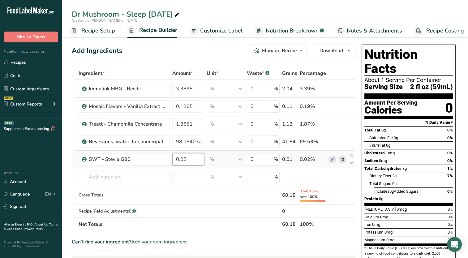
click at [190, 156] on div "Ingredient * Amount * Unit * Waste * .a-a{fill:#347362;}.b-a{fill:#fff;} Grams …" at bounding box center [214, 149] width 284 height 164
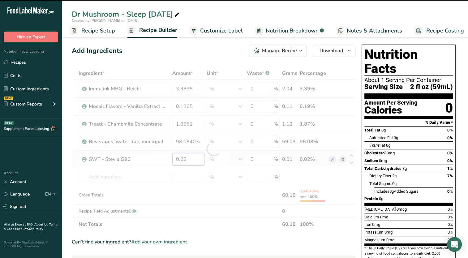
type input "98.084"
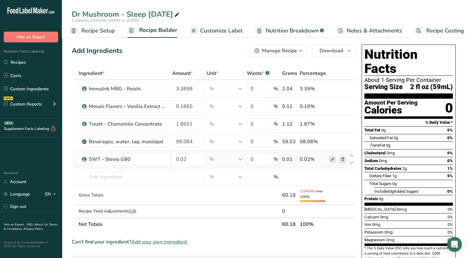
click at [343, 159] on div "Ingredient * Amount * Unit * Waste * .a-a{fill:#347362;}.b-a{fill:#fff;} Grams …" at bounding box center [214, 149] width 284 height 164
drag, startPoint x: 341, startPoint y: 158, endPoint x: 337, endPoint y: 161, distance: 5.9
click at [342, 158] on icon at bounding box center [342, 159] width 4 height 6
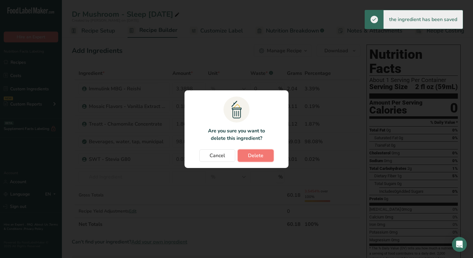
click at [251, 158] on span "Delete" at bounding box center [255, 155] width 15 height 7
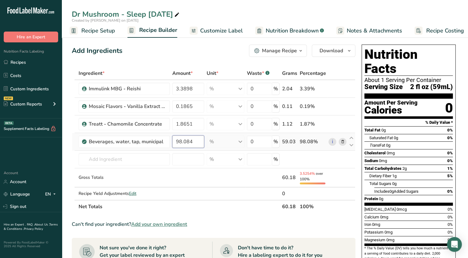
click at [179, 144] on input "98.084" at bounding box center [188, 141] width 32 height 12
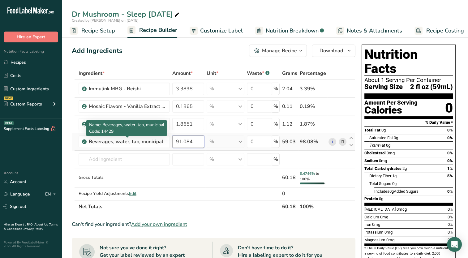
type input "91.084"
click at [146, 150] on div "Ingredient * Amount * Unit * Waste * .a-a{fill:#347362;}.b-a{fill:#fff;} Grams …" at bounding box center [214, 140] width 284 height 146
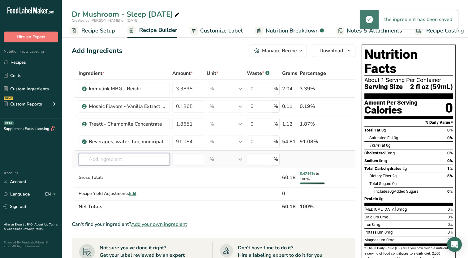
click at [147, 162] on input "text" at bounding box center [124, 159] width 91 height 12
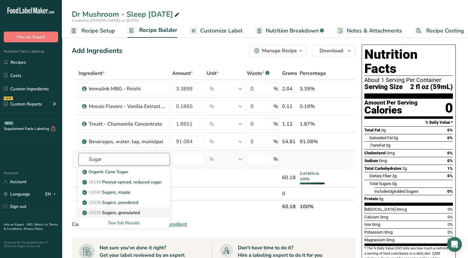
type input "Sugar"
click at [141, 210] on div "19335 Sugars, granulated" at bounding box center [119, 212] width 71 height 6
type input "Sugars, granulated"
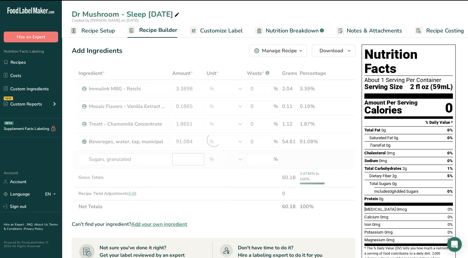
type input "0"
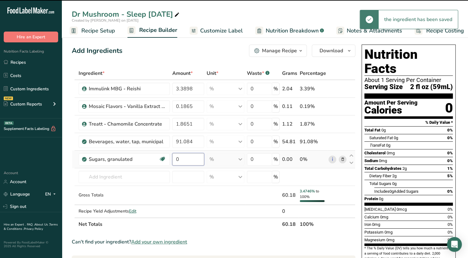
click at [183, 159] on input "0" at bounding box center [188, 159] width 32 height 12
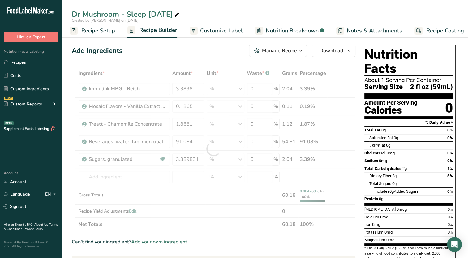
click at [172, 57] on div "Add Ingredients Manage Recipe Delete Recipe Duplicate Recipe Scale Recipe Save …" at bounding box center [215, 249] width 287 height 414
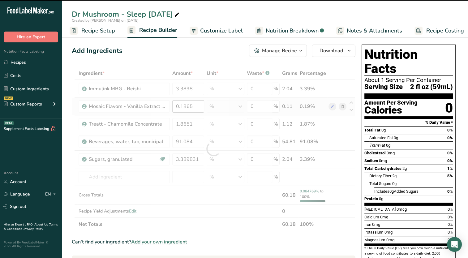
type input "3.3898"
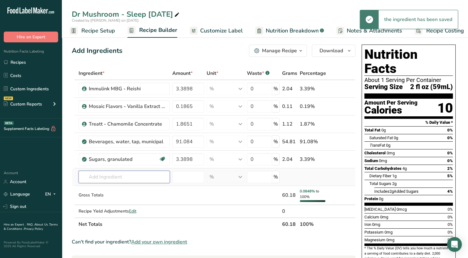
click at [158, 178] on input "text" at bounding box center [124, 177] width 91 height 12
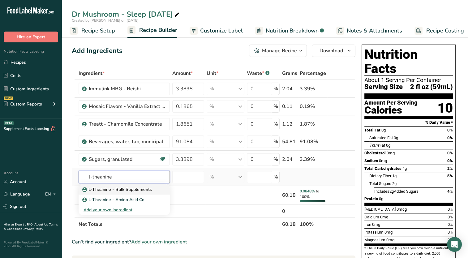
type input "l-theanine"
click at [148, 189] on p "L-Theanine - Bulk Supplements" at bounding box center [118, 189] width 68 height 6
type input "L-Theanine - Bulk Supplements"
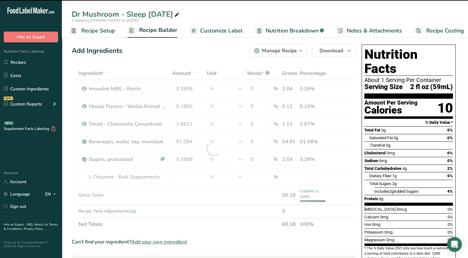
type input "0"
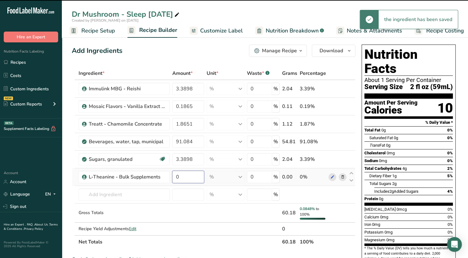
click at [193, 177] on input "0" at bounding box center [188, 177] width 32 height 12
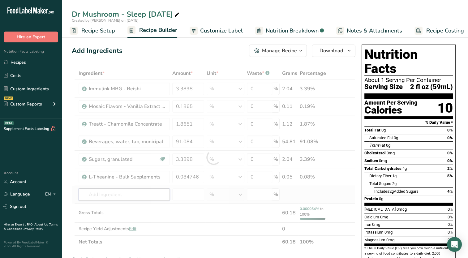
click at [153, 195] on div "Ingredient * Amount * Unit * Waste * .a-a{fill:#347362;}.b-a{fill:#fff;} Grams …" at bounding box center [214, 158] width 284 height 182
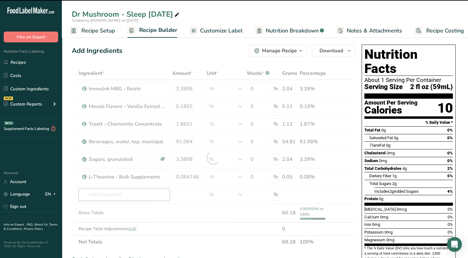
type input "0.0847"
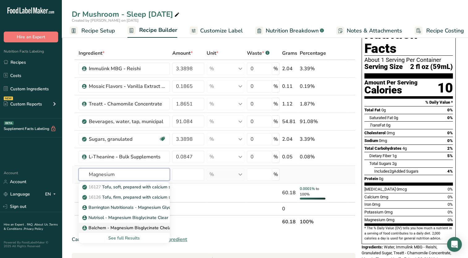
scroll to position [31, 0]
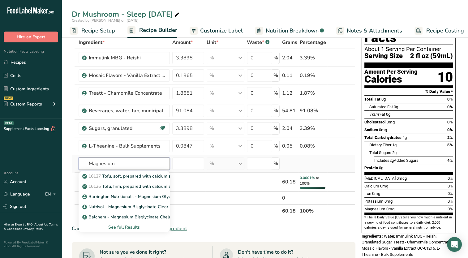
type input "Magnesium"
click at [130, 225] on div "See full Results" at bounding box center [124, 227] width 81 height 6
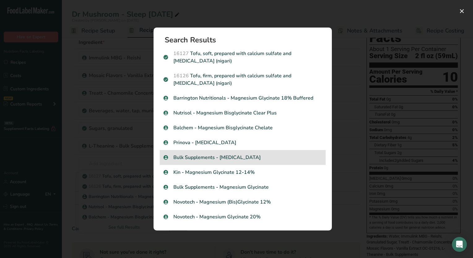
click at [232, 159] on p "Bulk Supplements - Magnesium Citrate" at bounding box center [242, 157] width 158 height 7
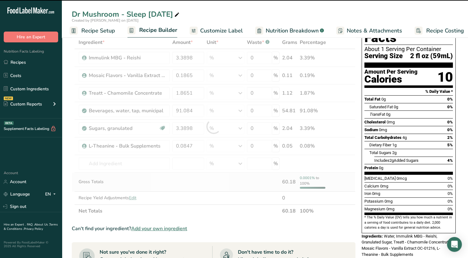
type input "0"
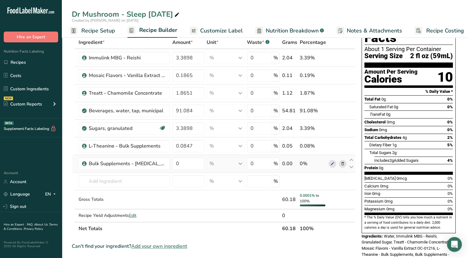
click at [189, 156] on td "0" at bounding box center [188, 164] width 34 height 18
click at [194, 161] on input "0" at bounding box center [188, 163] width 32 height 12
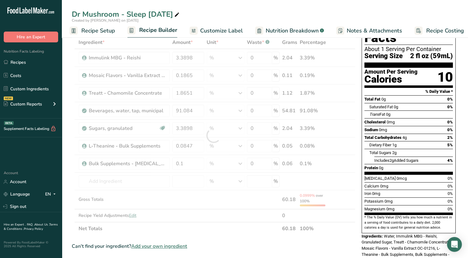
click at [403, 197] on section "Vitamin D 0mcg 0% Calcium 0mg 0% Iron 0mg 0% Potassium 0mg 0% Magnesium 0mg 0%" at bounding box center [408, 194] width 88 height 41
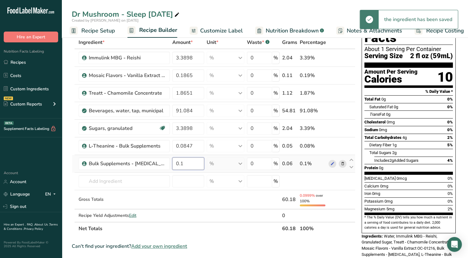
drag, startPoint x: 180, startPoint y: 165, endPoint x: 185, endPoint y: 165, distance: 4.9
click at [185, 165] on input "0.1" at bounding box center [188, 163] width 32 height 12
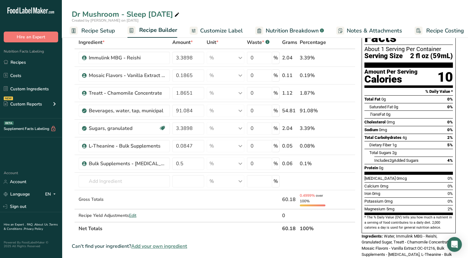
click at [408, 174] on div "Vitamin D 0mcg 0%" at bounding box center [408, 178] width 88 height 8
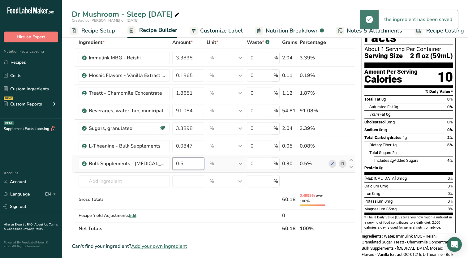
drag, startPoint x: 182, startPoint y: 166, endPoint x: 180, endPoint y: 169, distance: 3.5
click at [180, 169] on input "0.5" at bounding box center [188, 163] width 32 height 12
type input "0"
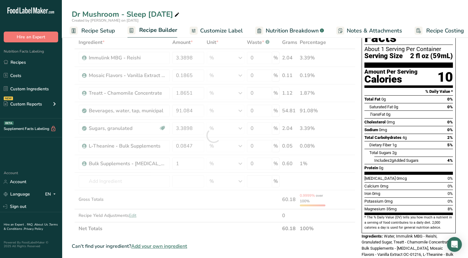
click at [406, 149] on div "Total Sugars 2g" at bounding box center [411, 153] width 84 height 8
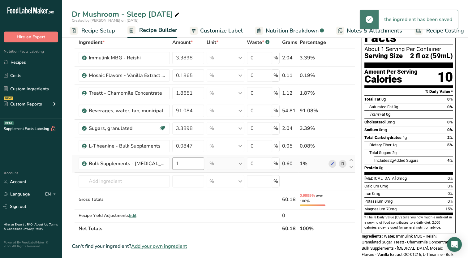
click at [183, 170] on td "1" at bounding box center [188, 164] width 34 height 18
click at [189, 163] on input "1" at bounding box center [188, 163] width 32 height 12
click at [419, 134] on div "Total Carbohydrates 4g 2%" at bounding box center [408, 138] width 88 height 8
drag, startPoint x: 180, startPoint y: 163, endPoint x: 188, endPoint y: 163, distance: 7.4
click at [188, 163] on input "1.2" at bounding box center [188, 163] width 32 height 12
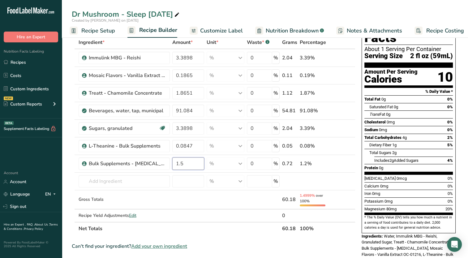
type input "1.5"
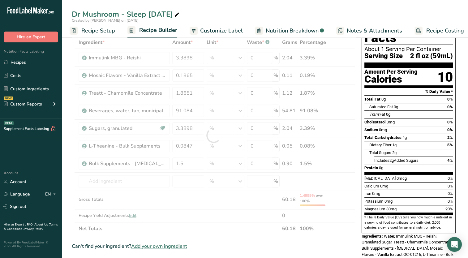
click at [381, 150] on span "Total Sugars" at bounding box center [380, 152] width 22 height 5
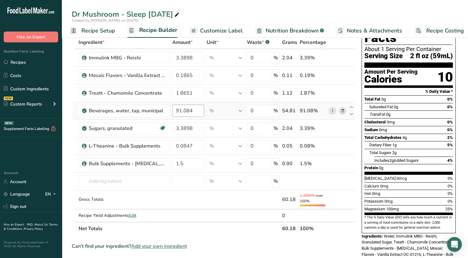
scroll to position [0, 0]
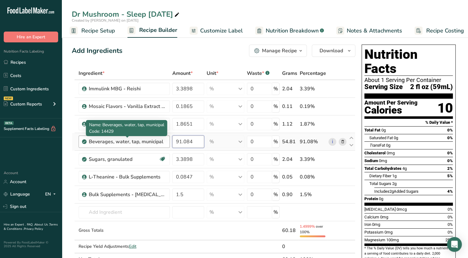
drag, startPoint x: 192, startPoint y: 142, endPoint x: 161, endPoint y: 142, distance: 31.2
click at [161, 142] on tr "Beverages, water, tap, municipal 91.084 % Portions 1 fl oz 1 bottle 8 fl oz 1 l…" at bounding box center [213, 142] width 283 height 18
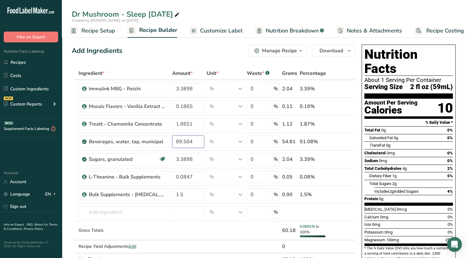
type input "89.584"
drag, startPoint x: 180, startPoint y: 195, endPoint x: 192, endPoint y: 195, distance: 11.5
click at [192, 195] on input "1.5" at bounding box center [188, 194] width 32 height 12
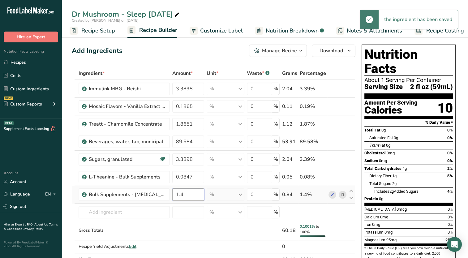
click at [185, 194] on input "1.4" at bounding box center [188, 194] width 32 height 12
type input "1.45"
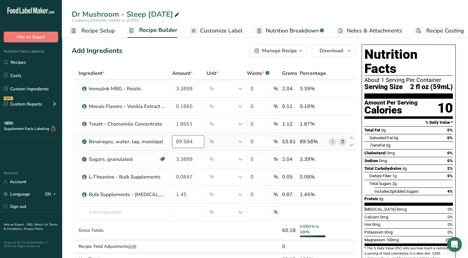
drag, startPoint x: 183, startPoint y: 143, endPoint x: 206, endPoint y: 142, distance: 23.2
click at [206, 142] on tr "Beverages, water, tap, municipal 89.584 % Portions 1 fl oz 1 bottle 8 fl oz 1 l…" at bounding box center [213, 142] width 283 height 18
type input "89.634"
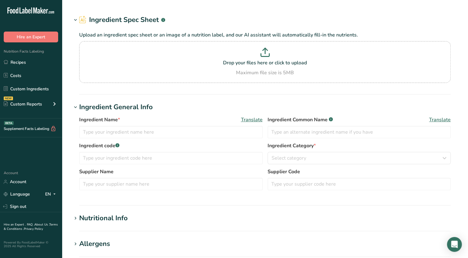
type input "[PERSON_NAME] - Caffeine Powder"
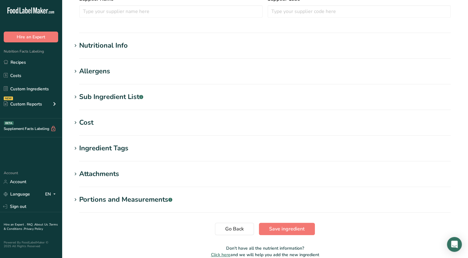
scroll to position [185, 0]
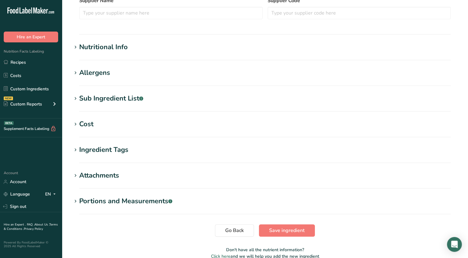
click at [76, 50] on icon at bounding box center [76, 47] width 6 height 9
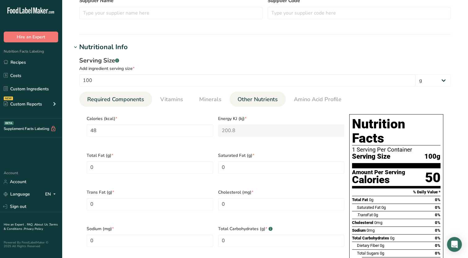
click at [242, 106] on link "Other Nutrients" at bounding box center [257, 100] width 45 height 16
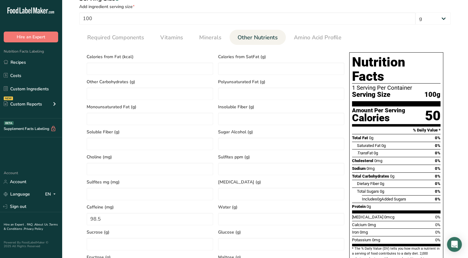
scroll to position [278, 0]
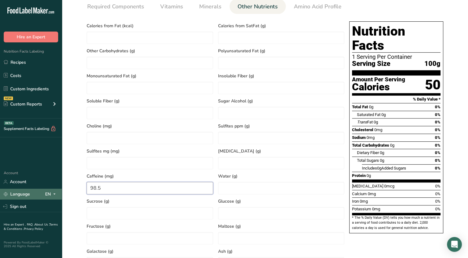
drag, startPoint x: 120, startPoint y: 186, endPoint x: 50, endPoint y: 190, distance: 70.0
click at [51, 193] on div ".a-20{fill:#fff;} Hire an Expert Nutrition Facts Labeling Recipes Costs Custom …" at bounding box center [234, 131] width 468 height 818
type input "98500"
click at [72, 161] on div "Serving Size .a-a{fill:#347362;}.b-a{fill:#fff;} Add ingredient serving size * …" at bounding box center [265, 131] width 386 height 344
click at [367, 199] on span "0mg" at bounding box center [364, 201] width 8 height 5
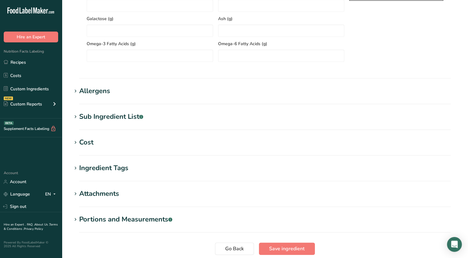
scroll to position [525, 0]
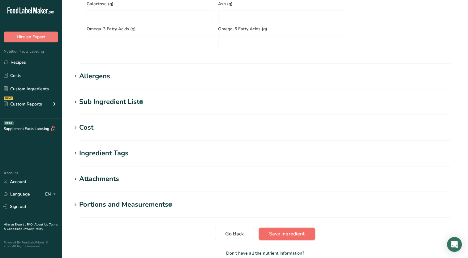
click at [301, 234] on span "Save ingredient" at bounding box center [287, 233] width 36 height 7
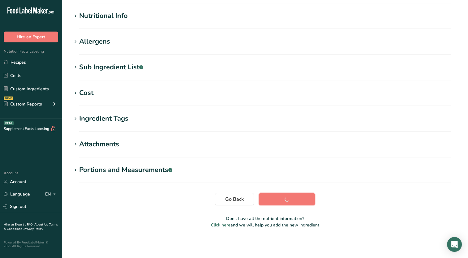
scroll to position [69, 0]
